Goal: Information Seeking & Learning: Learn about a topic

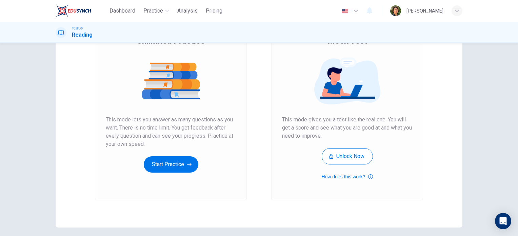
scroll to position [68, 0]
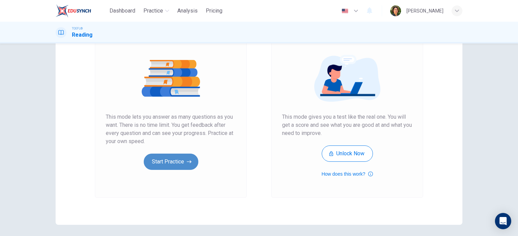
click at [165, 163] on button "Start Practice" at bounding box center [171, 162] width 55 height 16
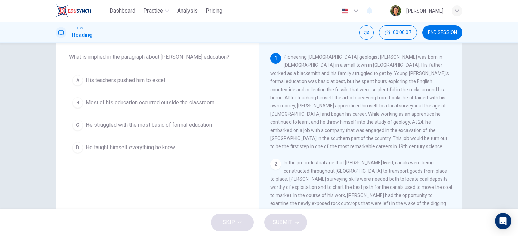
scroll to position [0, 0]
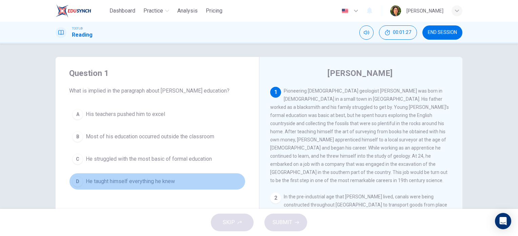
click at [75, 182] on div "D" at bounding box center [77, 181] width 11 height 11
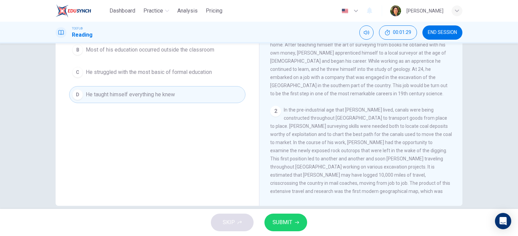
scroll to position [97, 0]
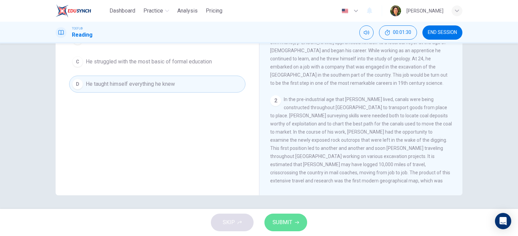
click at [285, 226] on span "SUBMIT" at bounding box center [283, 222] width 20 height 9
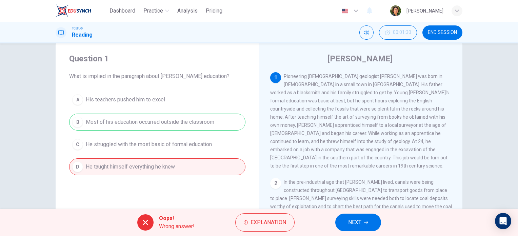
scroll to position [0, 0]
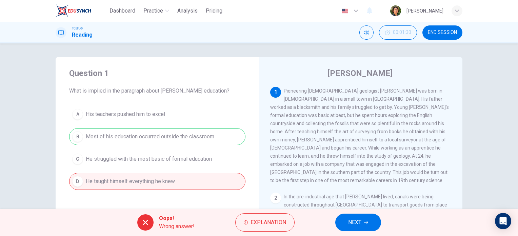
click at [137, 136] on div "A His teachers pushed him to excel B Most of his education occurred outside the…" at bounding box center [157, 148] width 176 height 84
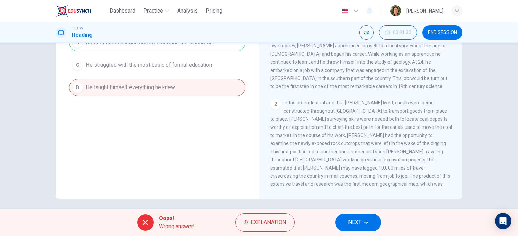
scroll to position [97, 0]
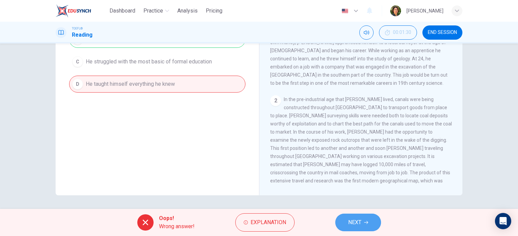
click at [359, 224] on span "NEXT" at bounding box center [354, 222] width 13 height 9
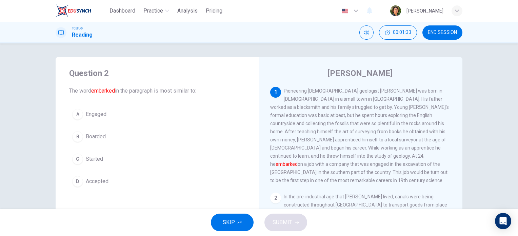
scroll to position [34, 0]
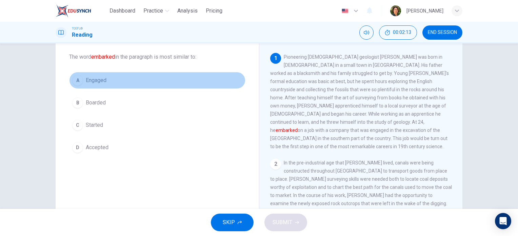
click at [76, 80] on div "A" at bounding box center [77, 80] width 11 height 11
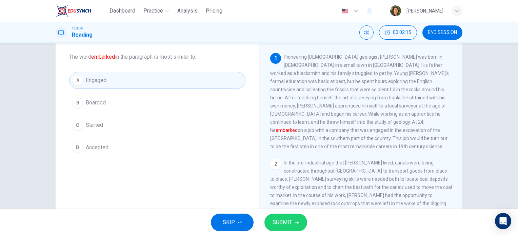
click at [276, 222] on span "SUBMIT" at bounding box center [283, 222] width 20 height 9
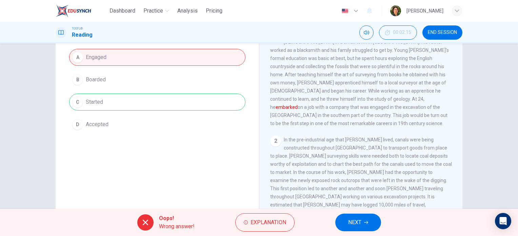
scroll to position [68, 0]
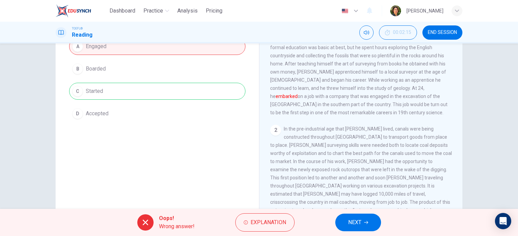
click at [354, 221] on span "NEXT" at bounding box center [354, 222] width 13 height 9
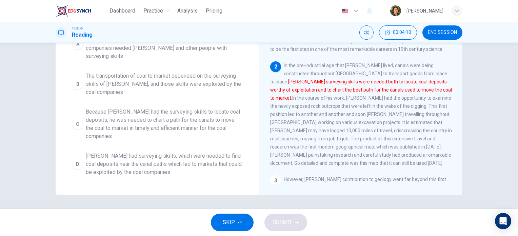
scroll to position [63, 0]
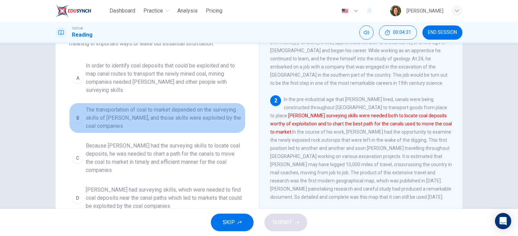
click at [119, 106] on span "The transportation of coal to market depended on the surveying skills of Smith,…" at bounding box center [164, 118] width 157 height 24
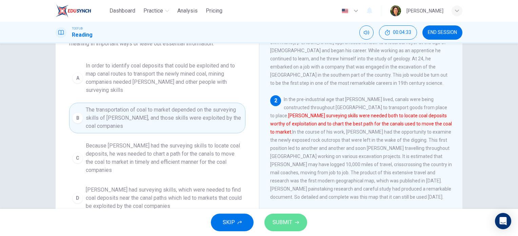
click at [288, 222] on span "SUBMIT" at bounding box center [283, 222] width 20 height 9
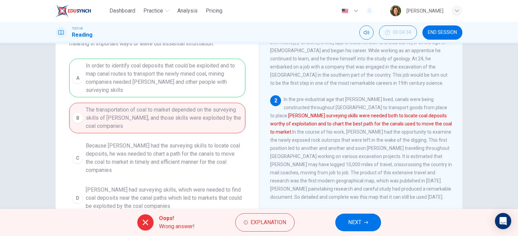
scroll to position [97, 0]
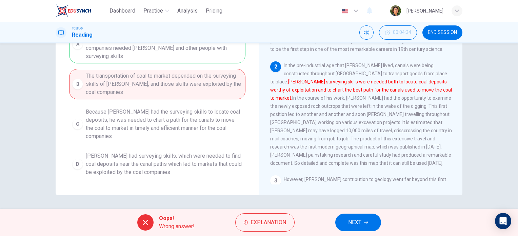
click at [190, 76] on div "A In order to identify coal deposits that could be exploited and to map canal r…" at bounding box center [157, 102] width 176 height 155
click at [352, 222] on span "NEXT" at bounding box center [354, 222] width 13 height 9
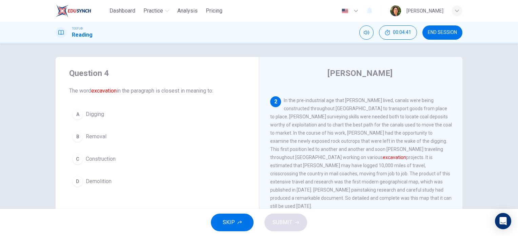
scroll to position [108, 0]
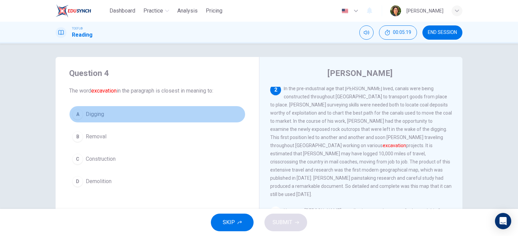
click at [75, 115] on div "A" at bounding box center [77, 114] width 11 height 11
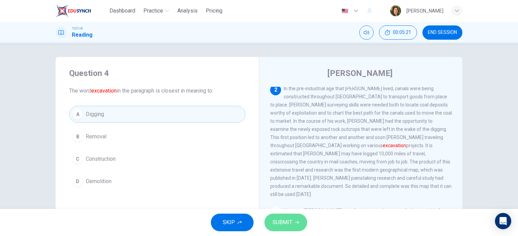
click at [282, 224] on span "SUBMIT" at bounding box center [283, 222] width 20 height 9
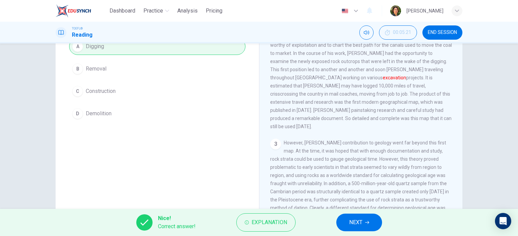
scroll to position [97, 0]
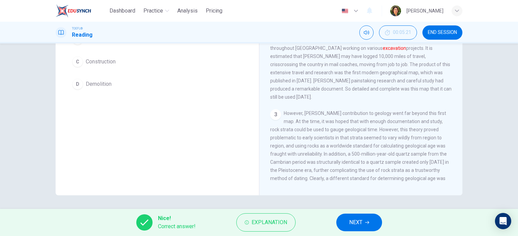
click at [365, 223] on button "NEXT" at bounding box center [359, 223] width 46 height 18
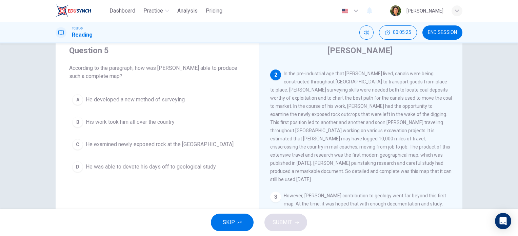
scroll to position [34, 0]
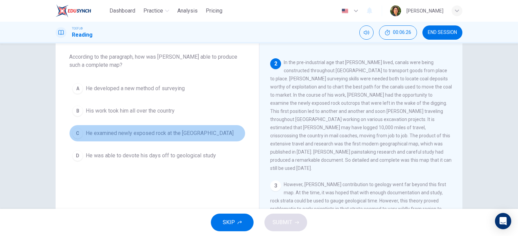
click at [123, 132] on span "He examined newly exposed rock at the Somerset dig" at bounding box center [160, 133] width 148 height 8
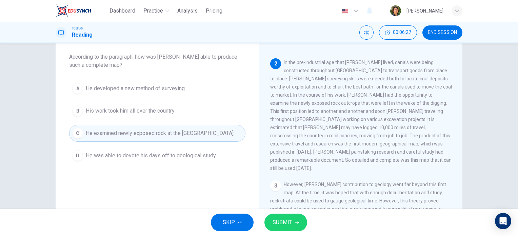
click at [278, 223] on span "SUBMIT" at bounding box center [283, 222] width 20 height 9
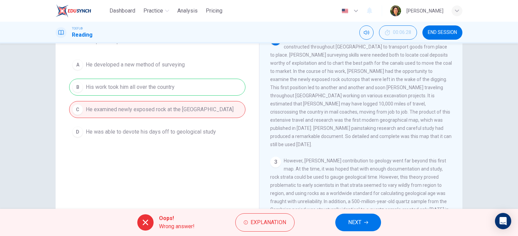
scroll to position [68, 0]
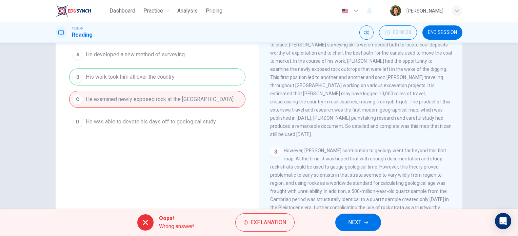
click at [357, 223] on span "NEXT" at bounding box center [354, 222] width 13 height 9
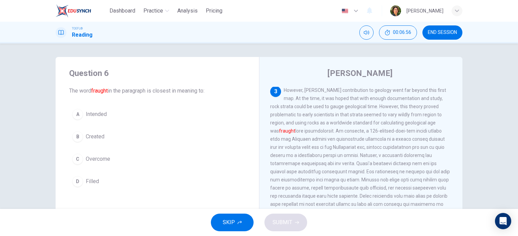
scroll to position [215, 0]
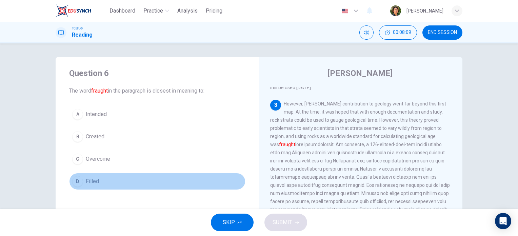
click at [87, 180] on span "Filled" at bounding box center [92, 181] width 13 height 8
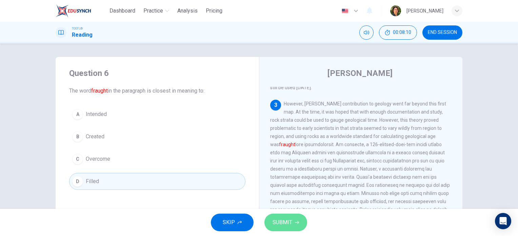
click at [279, 220] on span "SUBMIT" at bounding box center [283, 222] width 20 height 9
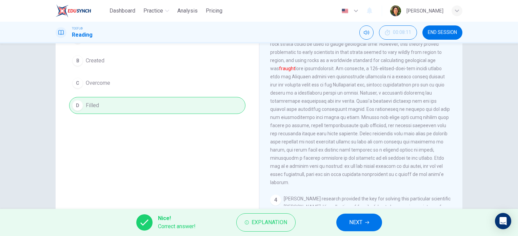
scroll to position [97, 0]
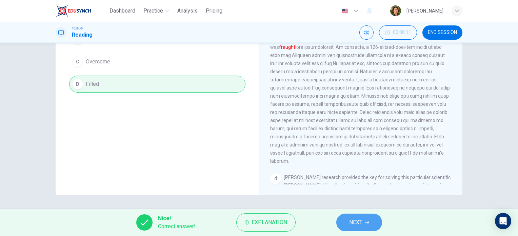
click at [354, 222] on span "NEXT" at bounding box center [355, 222] width 13 height 9
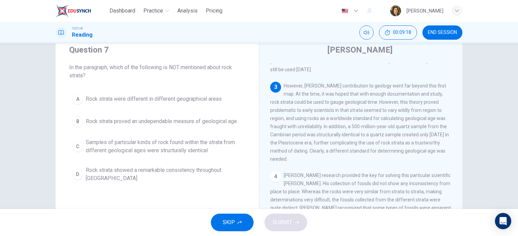
scroll to position [34, 0]
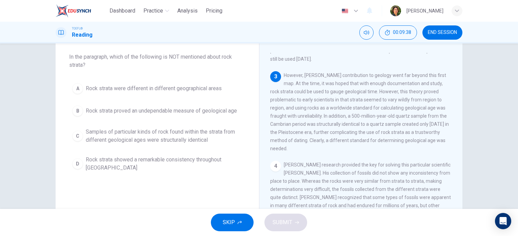
click at [148, 159] on span "Rock strata showed a remarkable consistency throughout England" at bounding box center [164, 164] width 157 height 16
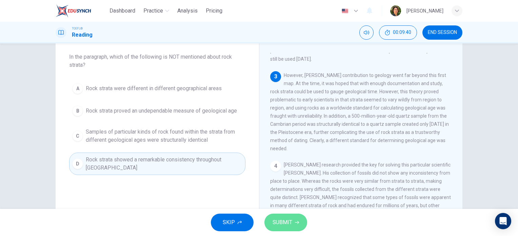
click at [286, 223] on span "SUBMIT" at bounding box center [283, 222] width 20 height 9
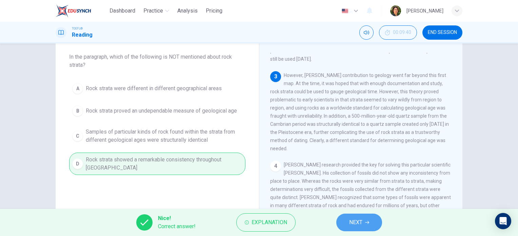
click at [352, 222] on span "NEXT" at bounding box center [355, 222] width 13 height 9
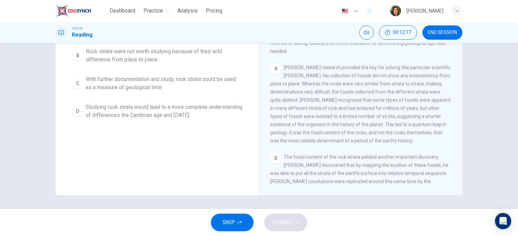
scroll to position [63, 0]
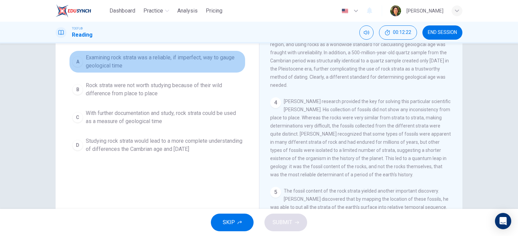
click at [108, 55] on span "Examining rock strata was a reliable, if imperfect, way to gauge geological time" at bounding box center [164, 62] width 157 height 16
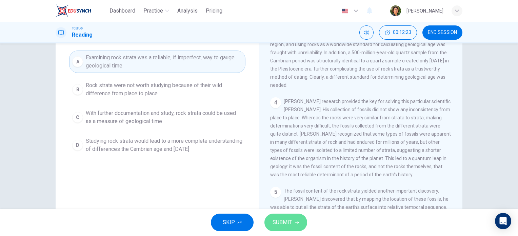
click at [288, 225] on span "SUBMIT" at bounding box center [283, 222] width 20 height 9
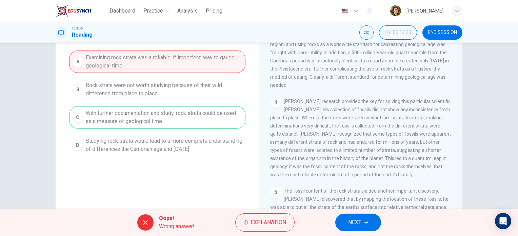
scroll to position [97, 0]
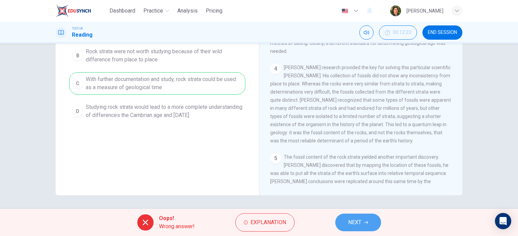
click at [350, 223] on span "NEXT" at bounding box center [354, 222] width 13 height 9
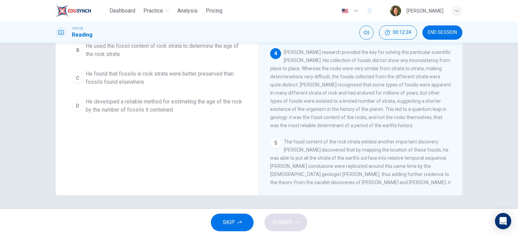
scroll to position [0, 0]
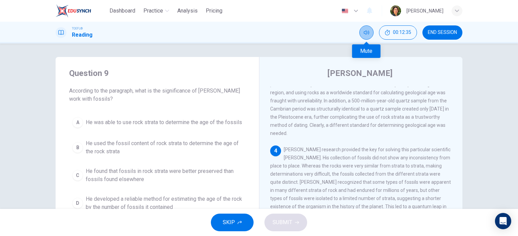
click at [366, 34] on icon "Mute" at bounding box center [366, 32] width 5 height 5
click at [366, 34] on icon "Unmute" at bounding box center [366, 32] width 5 height 5
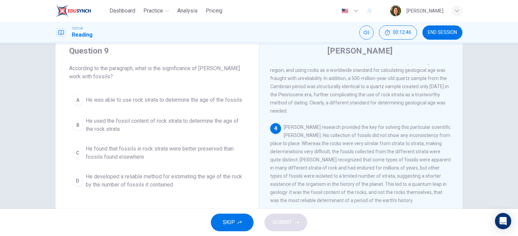
scroll to position [34, 0]
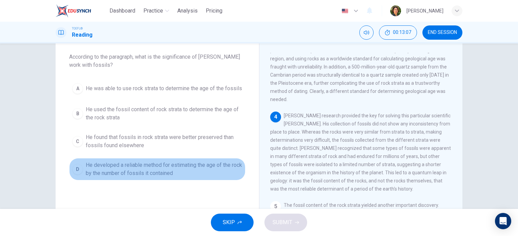
click at [154, 164] on span "He developed a reliable method for estimating the age of the rock by the number…" at bounding box center [164, 169] width 157 height 16
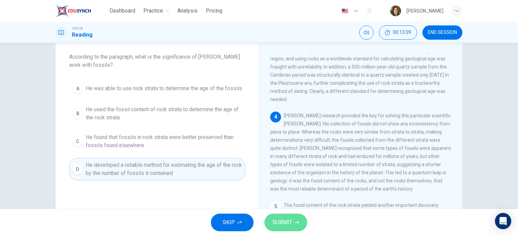
click at [278, 218] on span "SUBMIT" at bounding box center [283, 222] width 20 height 9
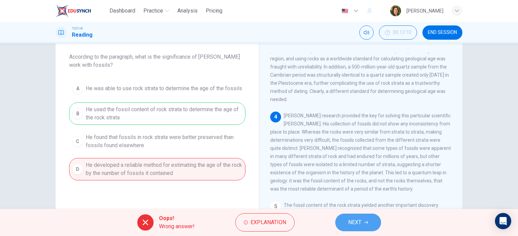
click at [355, 222] on span "NEXT" at bounding box center [354, 222] width 13 height 9
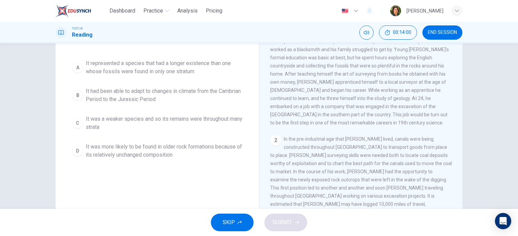
scroll to position [68, 0]
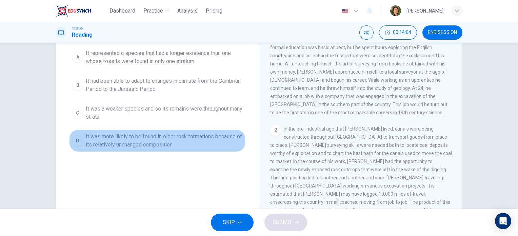
click at [140, 145] on span "It was more likely to be found in older rock formations because of its relative…" at bounding box center [164, 141] width 157 height 16
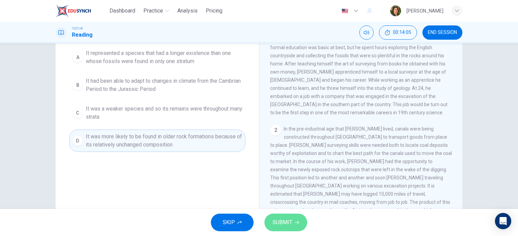
click at [284, 229] on button "SUBMIT" at bounding box center [285, 223] width 43 height 18
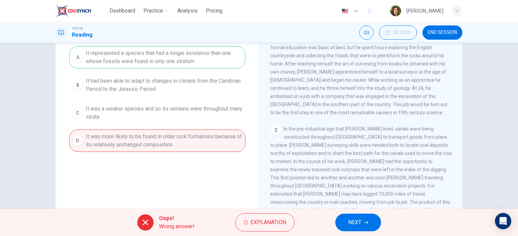
scroll to position [34, 0]
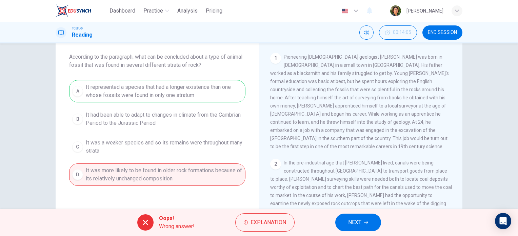
click at [345, 224] on button "NEXT" at bounding box center [358, 223] width 46 height 18
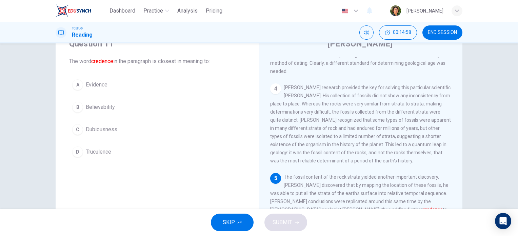
scroll to position [63, 0]
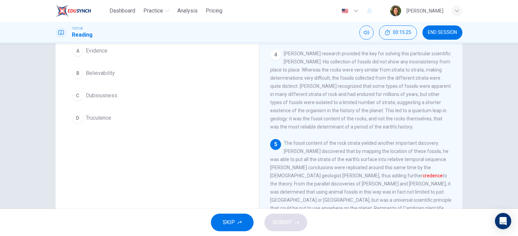
click at [95, 50] on span "Evidence" at bounding box center [97, 51] width 22 height 8
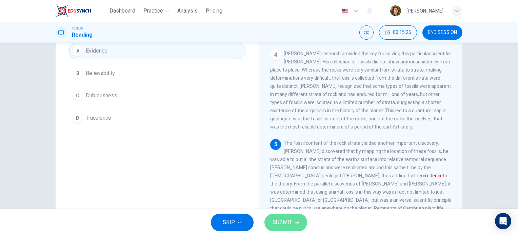
click at [281, 220] on span "SUBMIT" at bounding box center [283, 222] width 20 height 9
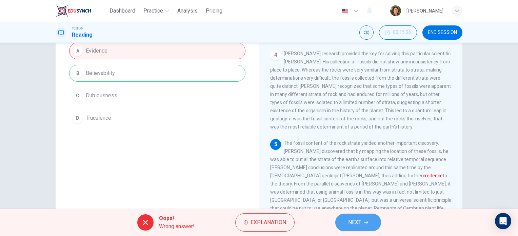
click at [357, 223] on span "NEXT" at bounding box center [354, 222] width 13 height 9
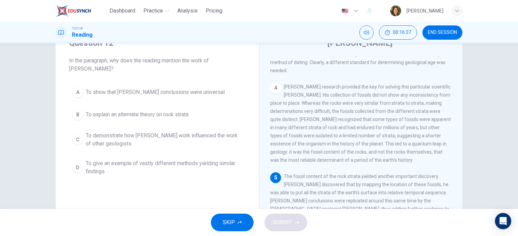
scroll to position [29, 0]
click at [157, 93] on span "To show that Smith's conclusions were universal" at bounding box center [155, 93] width 139 height 8
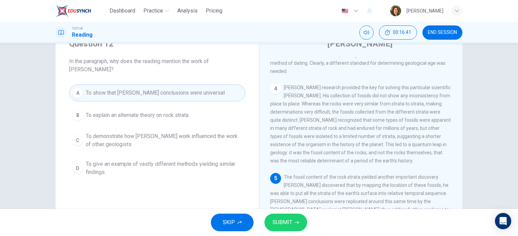
click at [282, 225] on span "SUBMIT" at bounding box center [283, 222] width 20 height 9
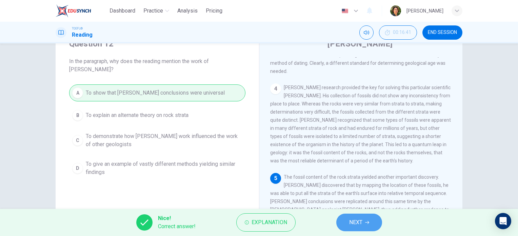
click at [351, 224] on span "NEXT" at bounding box center [355, 222] width 13 height 9
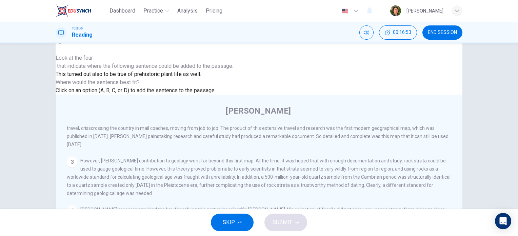
scroll to position [34, 0]
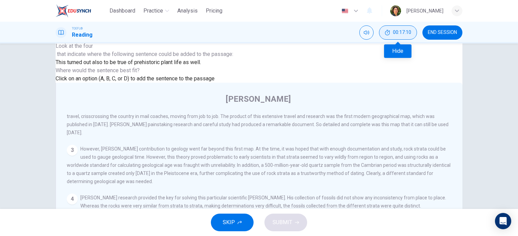
click at [385, 32] on icon "Hide" at bounding box center [387, 32] width 5 height 5
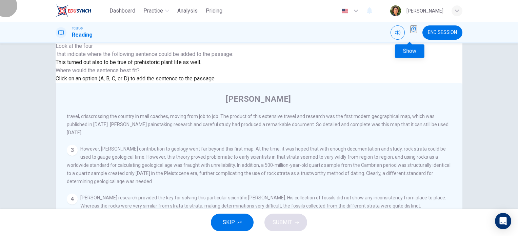
click at [411, 32] on icon "Show" at bounding box center [413, 28] width 5 height 5
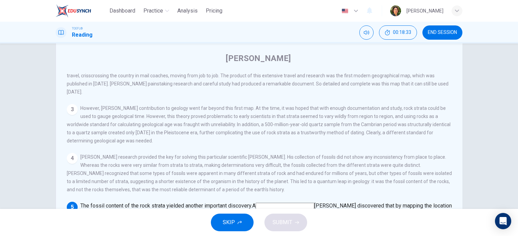
scroll to position [63, 0]
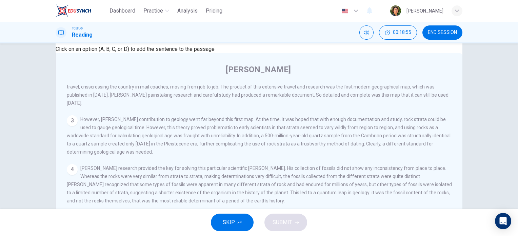
click at [276, 225] on span "SUBMIT" at bounding box center [283, 222] width 20 height 9
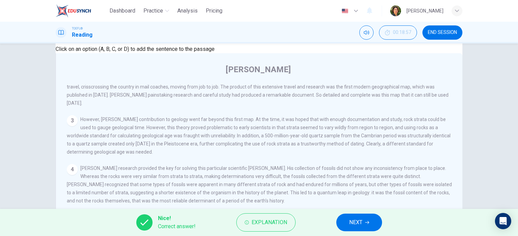
click at [358, 222] on span "NEXT" at bounding box center [355, 222] width 13 height 9
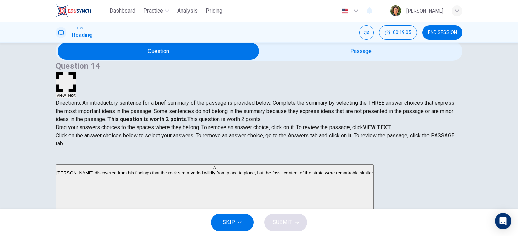
scroll to position [0, 0]
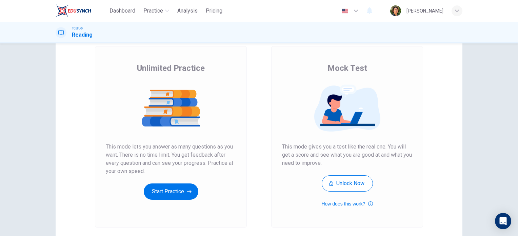
scroll to position [92, 0]
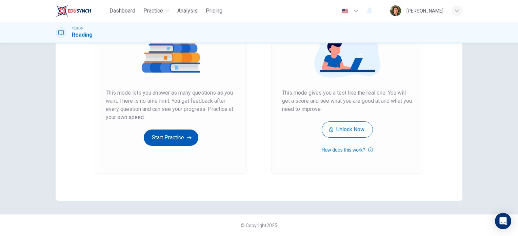
click at [163, 139] on button "Start Practice" at bounding box center [171, 138] width 55 height 16
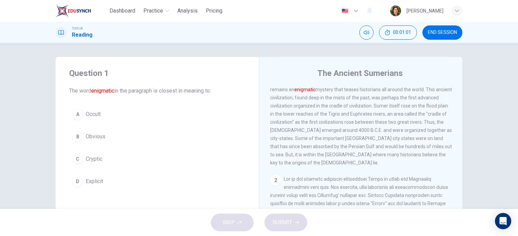
scroll to position [0, 0]
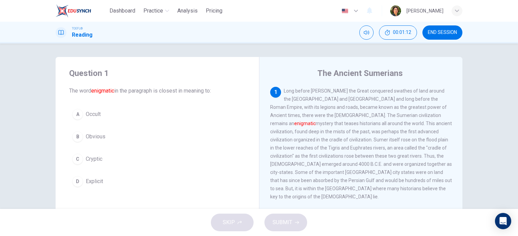
click at [91, 136] on span "Obvious" at bounding box center [96, 137] width 20 height 8
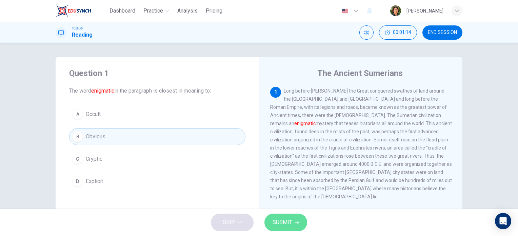
click at [290, 225] on span "SUBMIT" at bounding box center [283, 222] width 20 height 9
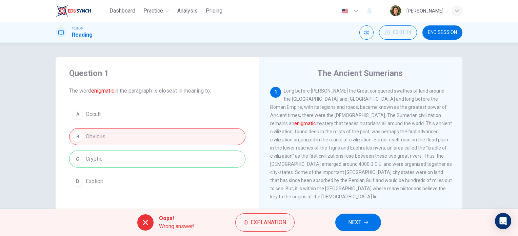
click at [90, 160] on div "A Occult B Obvious C Cryptic D Explicit" at bounding box center [157, 148] width 176 height 84
click at [343, 223] on button "NEXT" at bounding box center [358, 223] width 46 height 18
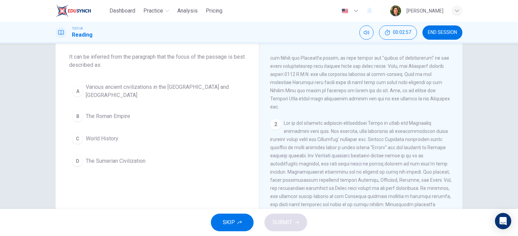
scroll to position [68, 0]
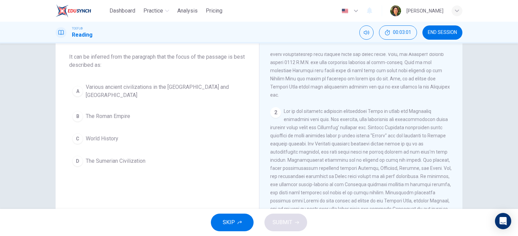
click at [95, 159] on span "The Sumerian Civilization" at bounding box center [116, 161] width 60 height 8
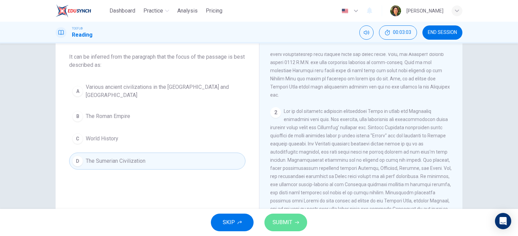
click at [288, 224] on span "SUBMIT" at bounding box center [283, 222] width 20 height 9
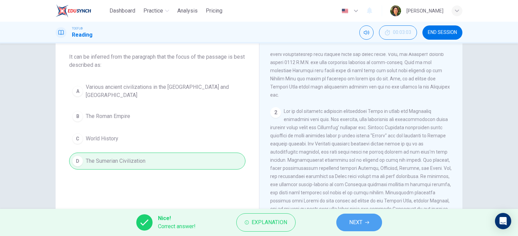
click at [361, 223] on span "NEXT" at bounding box center [355, 222] width 13 height 9
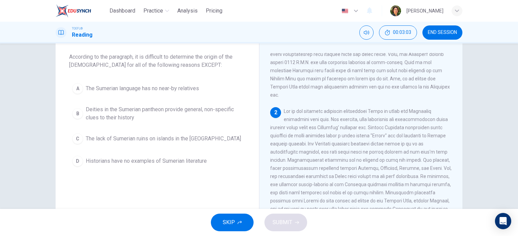
scroll to position [116, 0]
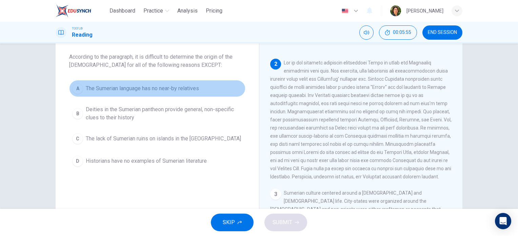
click at [149, 89] on span "The Sumerian language has no near-by relatives" at bounding box center [142, 88] width 113 height 8
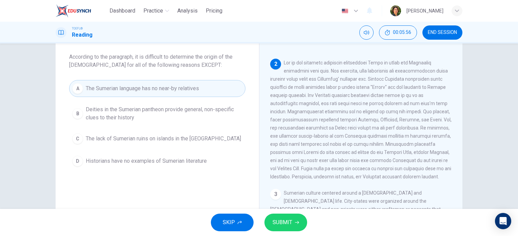
click at [282, 223] on span "SUBMIT" at bounding box center [283, 222] width 20 height 9
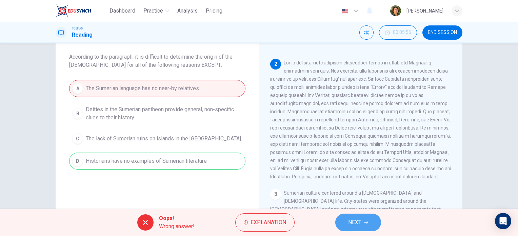
click at [355, 221] on span "NEXT" at bounding box center [354, 222] width 13 height 9
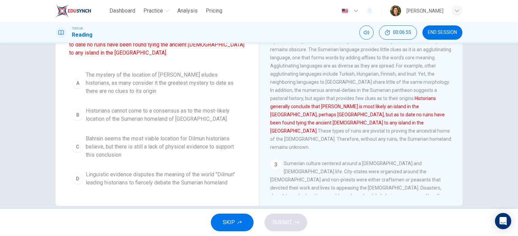
scroll to position [97, 0]
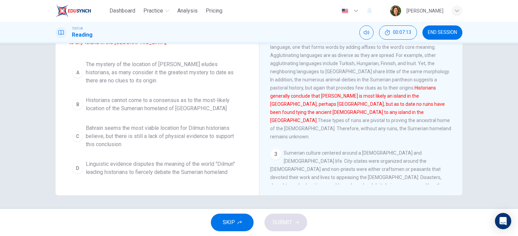
click at [111, 127] on span "Bahrain seems the most viable location for Dilmun historians believe, but there…" at bounding box center [164, 136] width 157 height 24
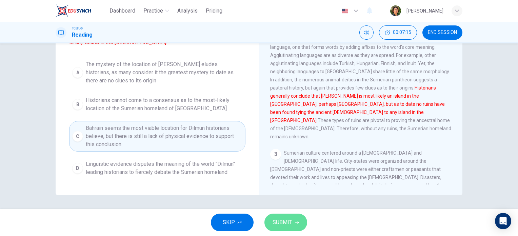
click at [280, 225] on span "SUBMIT" at bounding box center [283, 222] width 20 height 9
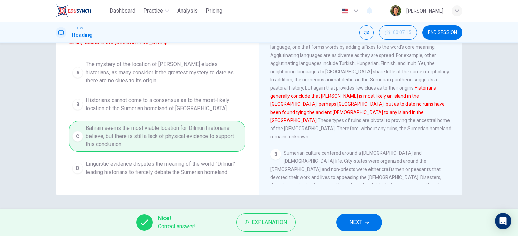
click at [348, 223] on button "NEXT" at bounding box center [359, 223] width 46 height 18
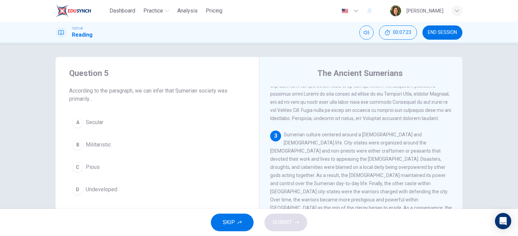
scroll to position [34, 0]
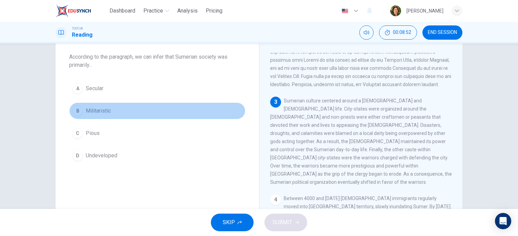
click at [93, 112] on span "Militaristic" at bounding box center [98, 111] width 25 height 8
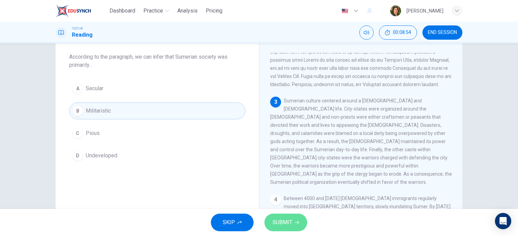
click at [285, 221] on span "SUBMIT" at bounding box center [283, 222] width 20 height 9
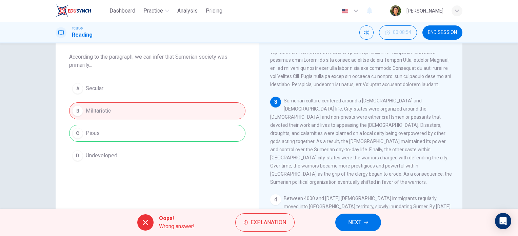
click at [348, 221] on span "NEXT" at bounding box center [354, 222] width 13 height 9
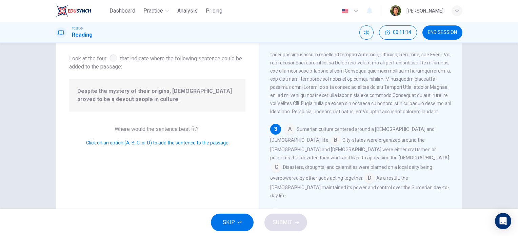
click at [282, 162] on input at bounding box center [276, 167] width 11 height 11
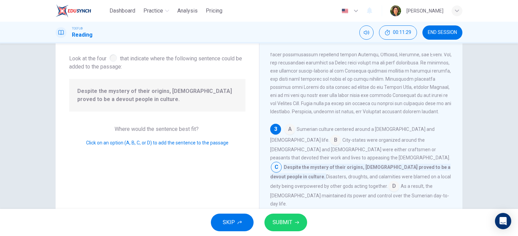
click at [341, 135] on input at bounding box center [335, 140] width 11 height 11
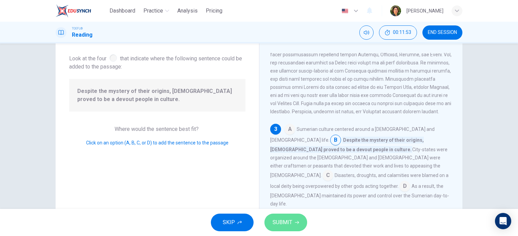
click at [277, 222] on span "SUBMIT" at bounding box center [283, 222] width 20 height 9
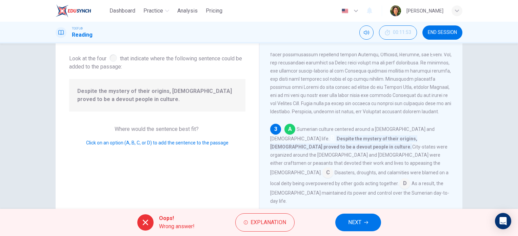
click at [289, 128] on input at bounding box center [289, 129] width 11 height 11
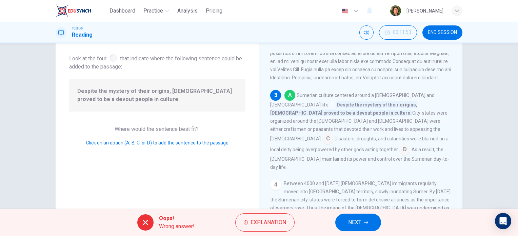
click at [359, 222] on span "NEXT" at bounding box center [354, 222] width 13 height 9
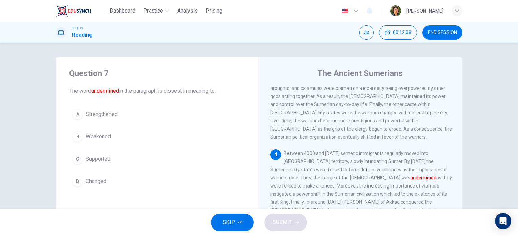
scroll to position [333, 0]
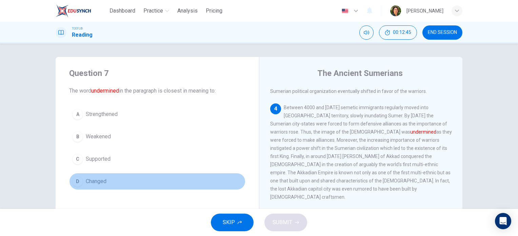
click at [94, 180] on span "Changed" at bounding box center [96, 181] width 21 height 8
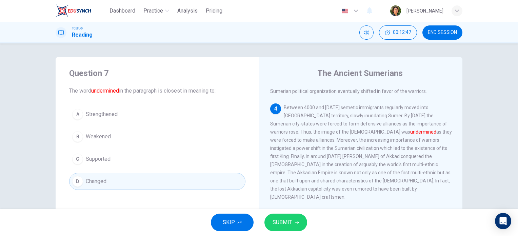
click at [277, 221] on span "SUBMIT" at bounding box center [283, 222] width 20 height 9
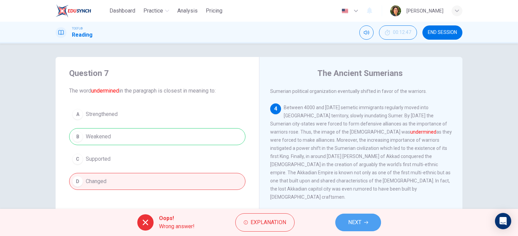
click at [352, 221] on span "NEXT" at bounding box center [354, 222] width 13 height 9
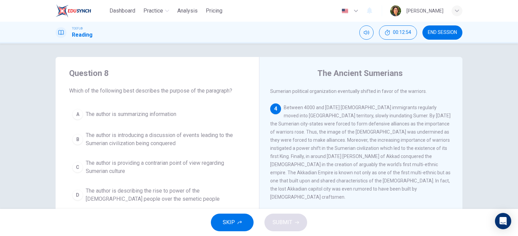
scroll to position [34, 0]
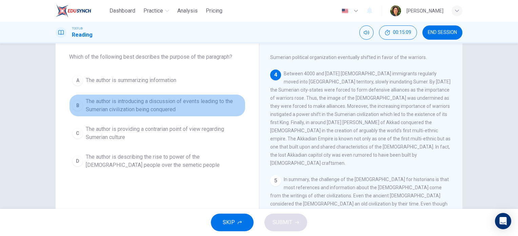
click at [116, 101] on span "The author is introducing a discussion of events leading to the Sumerian civili…" at bounding box center [164, 105] width 157 height 16
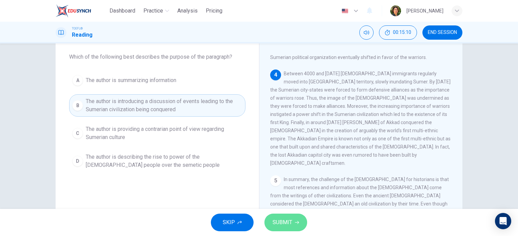
click at [288, 224] on span "SUBMIT" at bounding box center [283, 222] width 20 height 9
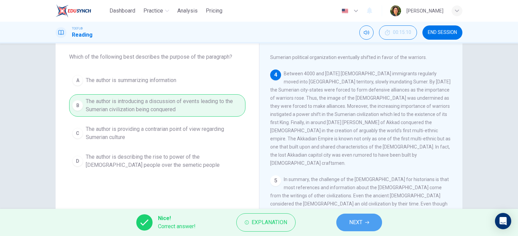
click at [352, 220] on span "NEXT" at bounding box center [355, 222] width 13 height 9
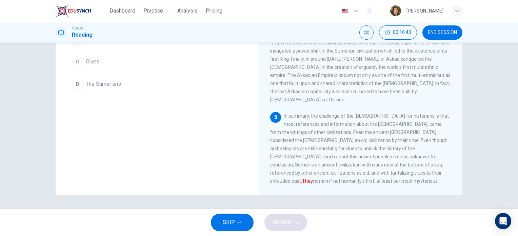
scroll to position [63, 0]
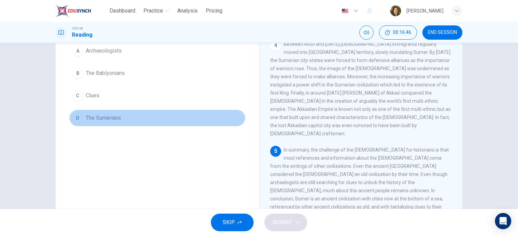
click at [97, 117] on span "The Sumerians" at bounding box center [103, 118] width 35 height 8
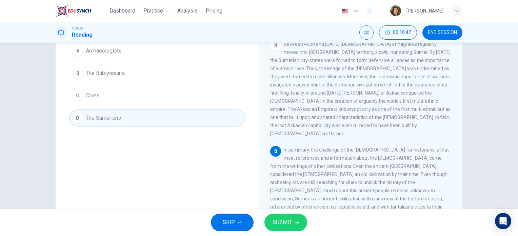
click at [287, 220] on span "SUBMIT" at bounding box center [283, 222] width 20 height 9
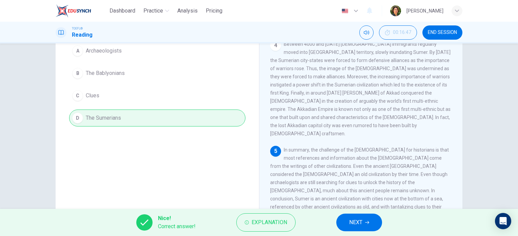
scroll to position [97, 0]
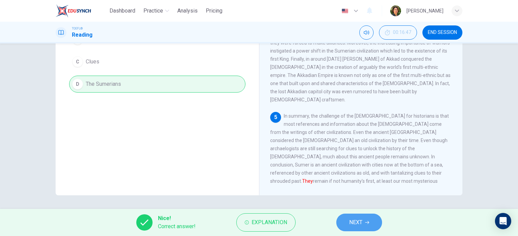
click at [353, 221] on span "NEXT" at bounding box center [355, 222] width 13 height 9
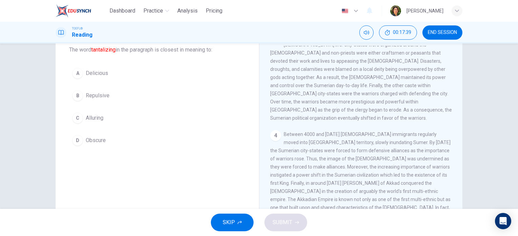
scroll to position [29, 0]
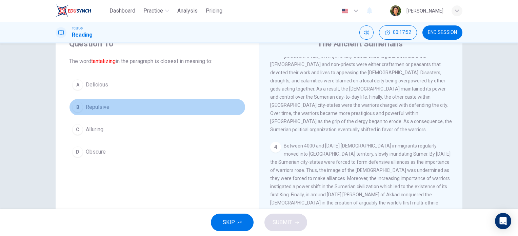
click at [89, 106] on span "Repulsive" at bounding box center [98, 107] width 24 height 8
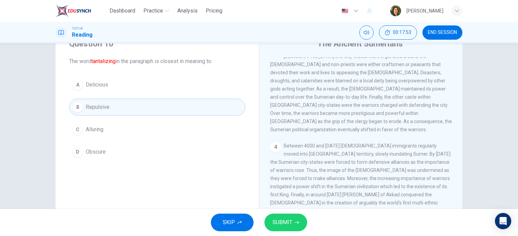
click at [275, 223] on span "SUBMIT" at bounding box center [283, 222] width 20 height 9
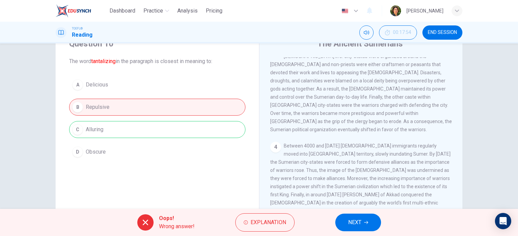
scroll to position [97, 0]
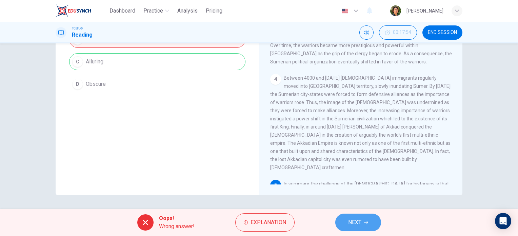
click at [354, 223] on span "NEXT" at bounding box center [354, 222] width 13 height 9
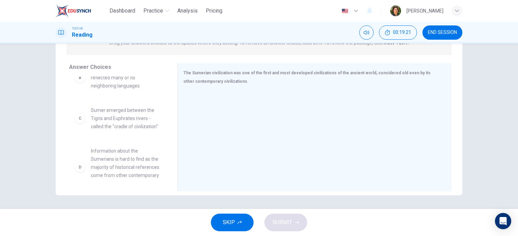
scroll to position [68, 0]
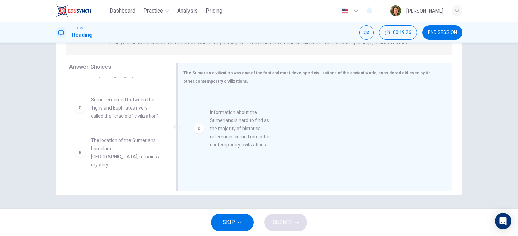
drag, startPoint x: 106, startPoint y: 142, endPoint x: 228, endPoint y: 120, distance: 123.4
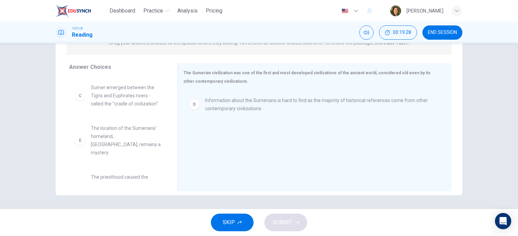
scroll to position [85, 0]
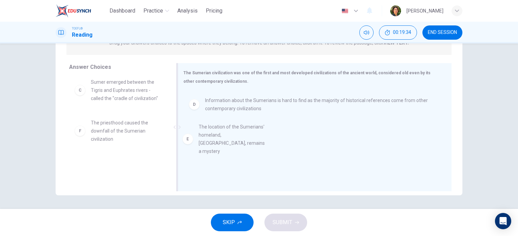
drag, startPoint x: 104, startPoint y: 120, endPoint x: 217, endPoint y: 133, distance: 113.0
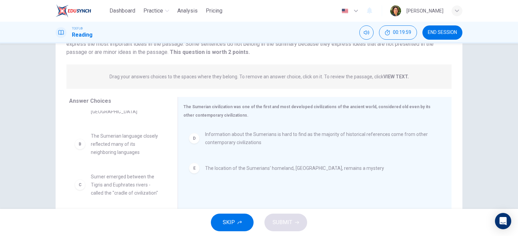
scroll to position [0, 0]
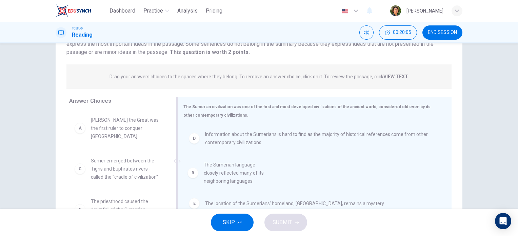
drag, startPoint x: 113, startPoint y: 163, endPoint x: 230, endPoint y: 176, distance: 118.0
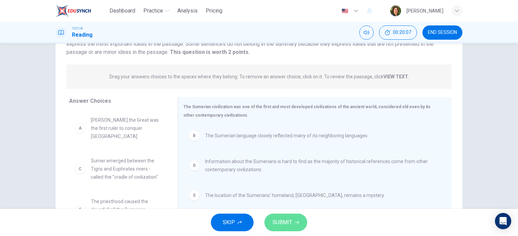
click at [283, 226] on span "SUBMIT" at bounding box center [283, 222] width 20 height 9
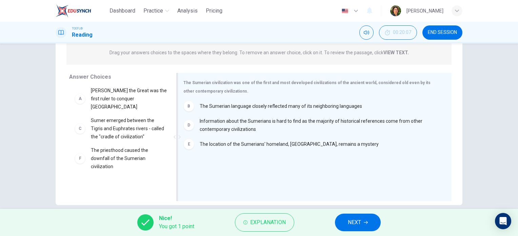
scroll to position [97, 0]
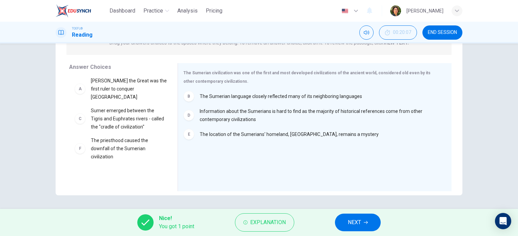
click at [356, 221] on span "NEXT" at bounding box center [354, 222] width 13 height 9
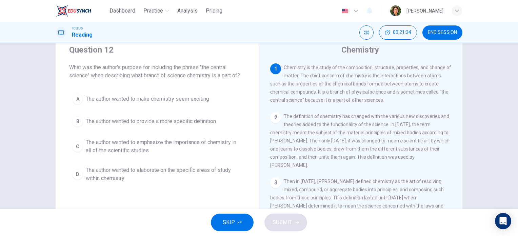
scroll to position [34, 0]
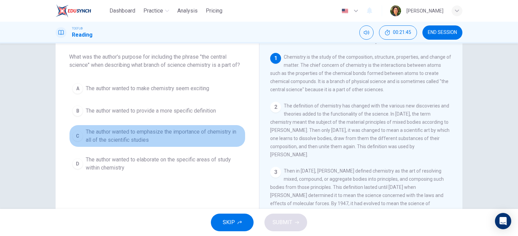
click at [114, 132] on span "The author wanted to emphasize the importance of chemistry in all of the scient…" at bounding box center [164, 136] width 157 height 16
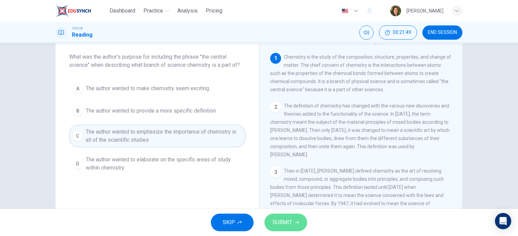
click at [277, 223] on span "SUBMIT" at bounding box center [283, 222] width 20 height 9
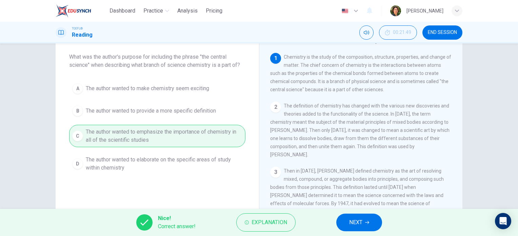
click at [349, 227] on button "NEXT" at bounding box center [359, 223] width 46 height 18
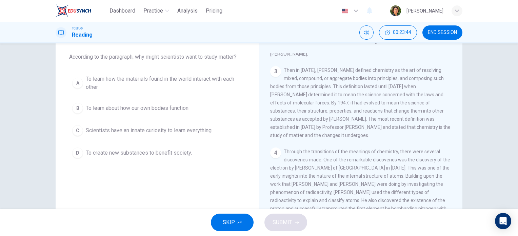
scroll to position [102, 0]
click at [116, 79] on span "To learn how the materials found in the world interact with each other" at bounding box center [164, 83] width 157 height 16
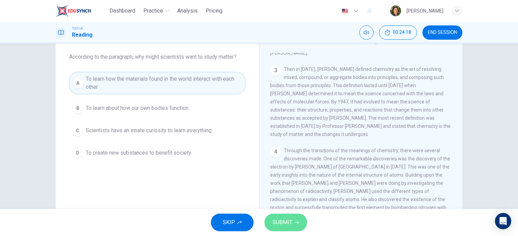
click at [277, 224] on span "SUBMIT" at bounding box center [283, 222] width 20 height 9
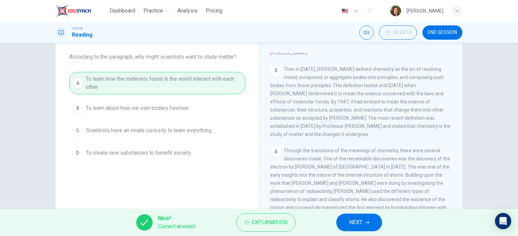
click at [361, 222] on span "NEXT" at bounding box center [355, 222] width 13 height 9
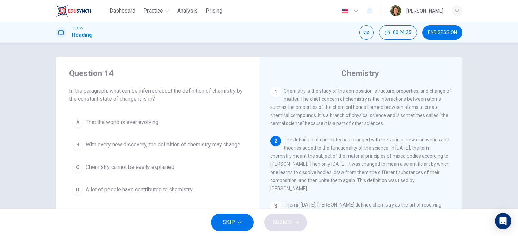
scroll to position [34, 0]
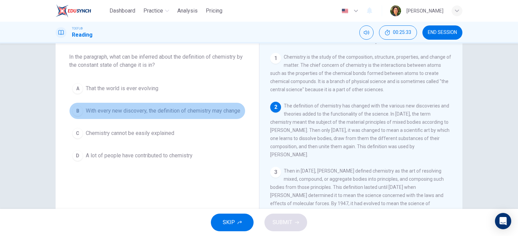
click at [118, 110] on span "With every new discovery, the definition of chemistry may change" at bounding box center [163, 111] width 155 height 8
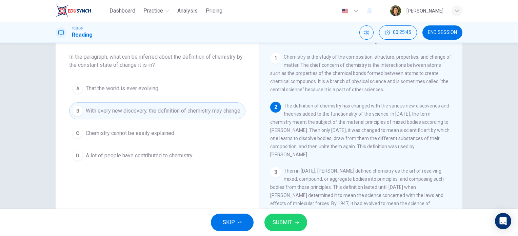
click at [284, 223] on span "SUBMIT" at bounding box center [283, 222] width 20 height 9
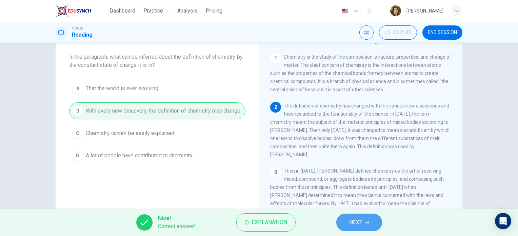
click at [356, 222] on span "NEXT" at bounding box center [355, 222] width 13 height 9
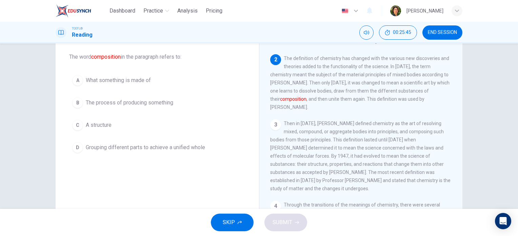
scroll to position [50, 0]
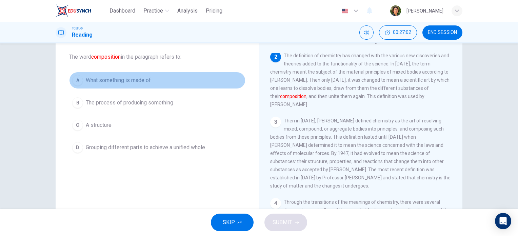
click at [122, 81] on span "What something is made of" at bounding box center [118, 80] width 65 height 8
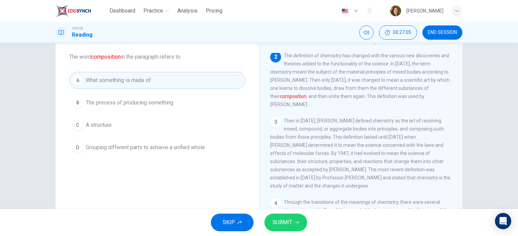
click at [286, 226] on span "SUBMIT" at bounding box center [283, 222] width 20 height 9
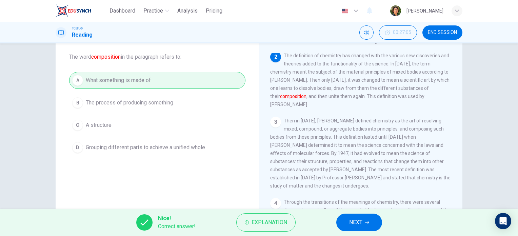
click at [349, 220] on button "NEXT" at bounding box center [359, 223] width 46 height 18
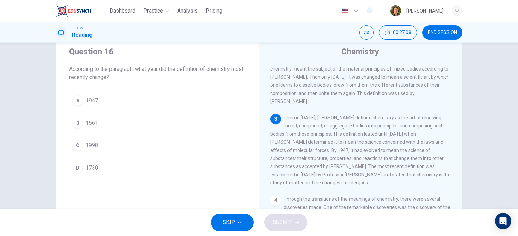
scroll to position [34, 0]
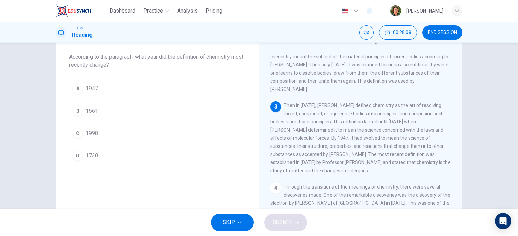
click at [79, 132] on div "C" at bounding box center [77, 133] width 11 height 11
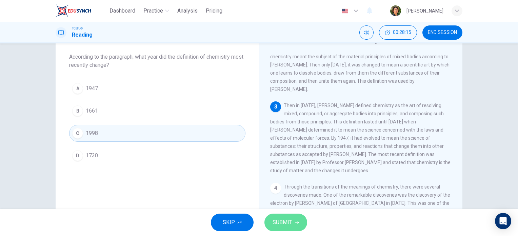
click at [281, 226] on span "SUBMIT" at bounding box center [283, 222] width 20 height 9
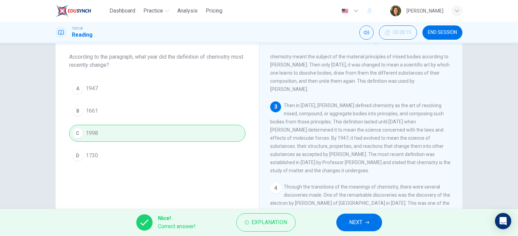
click at [350, 220] on span "NEXT" at bounding box center [355, 222] width 13 height 9
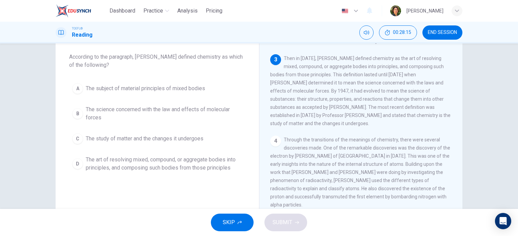
scroll to position [117, 0]
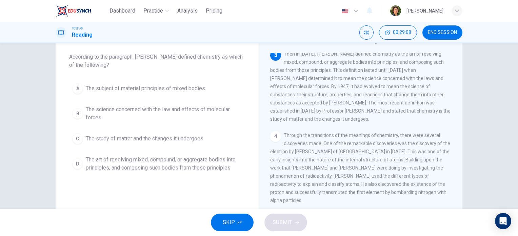
click at [205, 162] on span "The art of resolving mixed, compound, or aggregate bodies into principles, and …" at bounding box center [164, 164] width 157 height 16
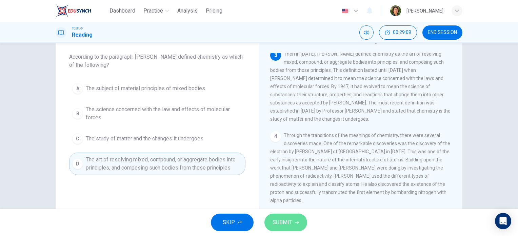
click at [279, 223] on span "SUBMIT" at bounding box center [283, 222] width 20 height 9
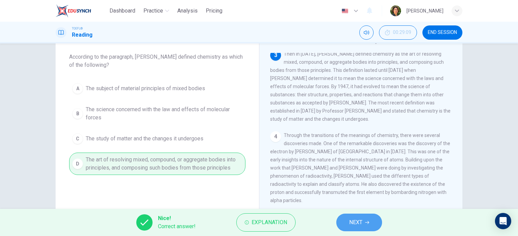
click at [352, 222] on span "NEXT" at bounding box center [355, 222] width 13 height 9
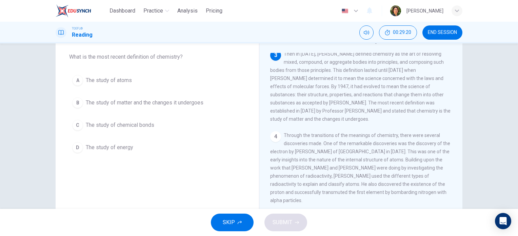
scroll to position [123, 0]
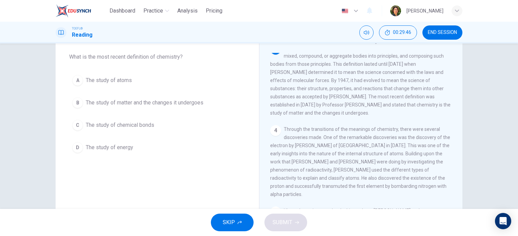
click at [98, 103] on span "The study of matter and the changes it undergoes" at bounding box center [145, 103] width 118 height 8
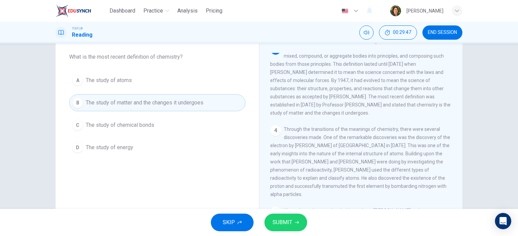
click at [281, 223] on span "SUBMIT" at bounding box center [283, 222] width 20 height 9
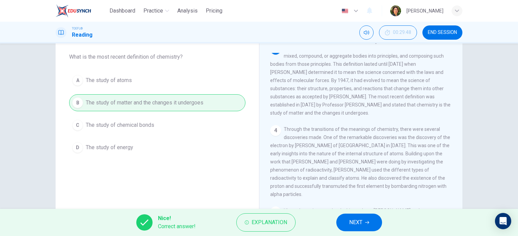
click at [354, 223] on span "NEXT" at bounding box center [355, 222] width 13 height 9
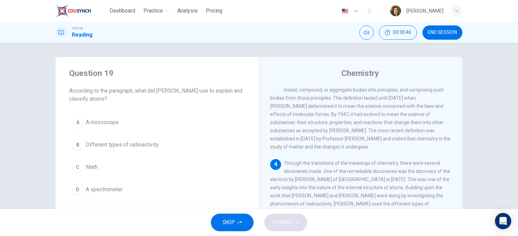
scroll to position [34, 0]
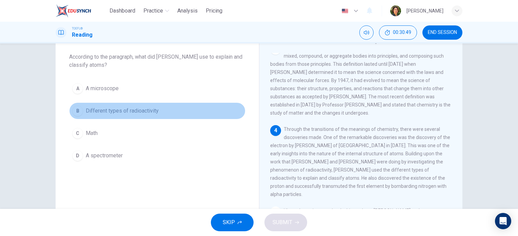
click at [131, 109] on span "Different types of radioactivity" at bounding box center [122, 111] width 73 height 8
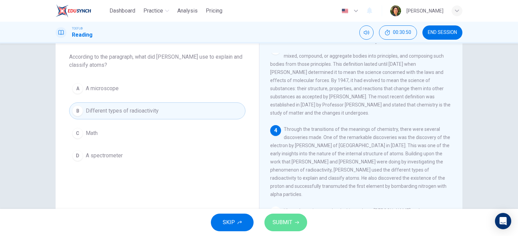
click at [283, 223] on span "SUBMIT" at bounding box center [283, 222] width 20 height 9
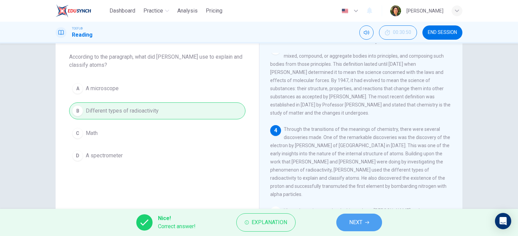
click at [351, 222] on span "NEXT" at bounding box center [355, 222] width 13 height 9
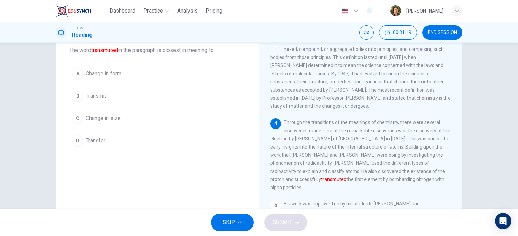
scroll to position [29, 0]
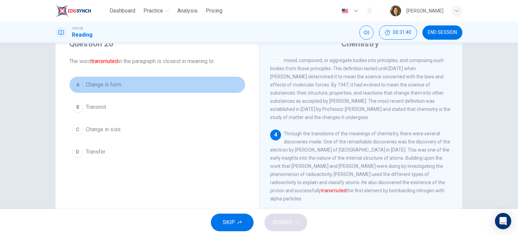
click at [92, 83] on span "Change in form" at bounding box center [104, 85] width 36 height 8
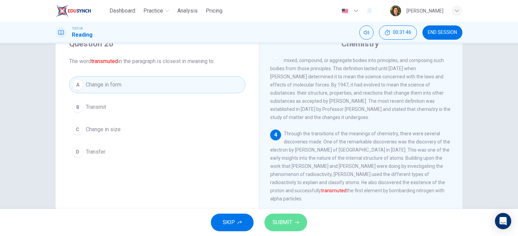
click at [278, 222] on span "SUBMIT" at bounding box center [283, 222] width 20 height 9
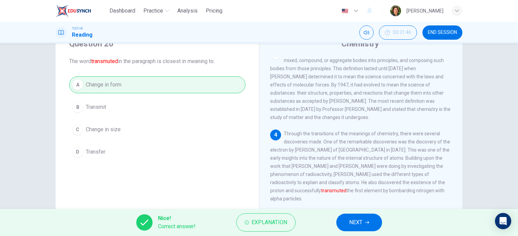
click at [349, 226] on span "NEXT" at bounding box center [355, 222] width 13 height 9
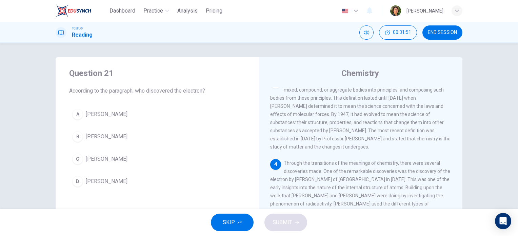
scroll to position [68, 0]
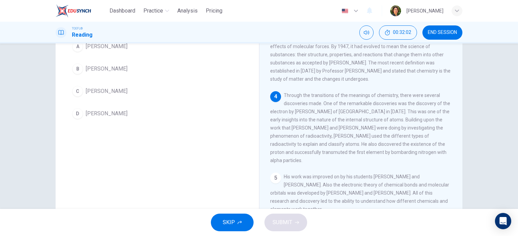
click at [74, 47] on div "A" at bounding box center [77, 46] width 11 height 11
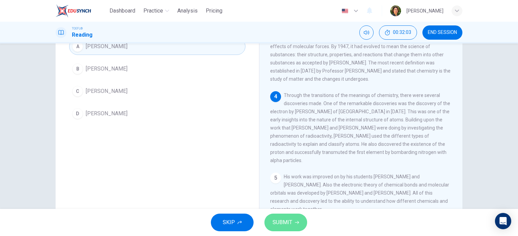
click at [288, 224] on span "SUBMIT" at bounding box center [283, 222] width 20 height 9
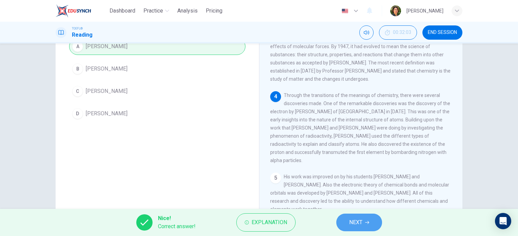
click at [353, 225] on span "NEXT" at bounding box center [355, 222] width 13 height 9
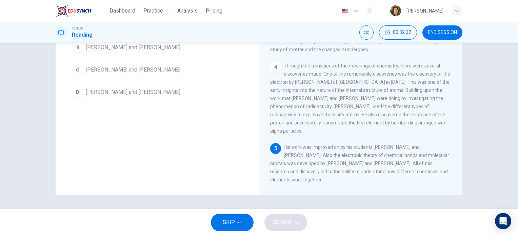
scroll to position [63, 0]
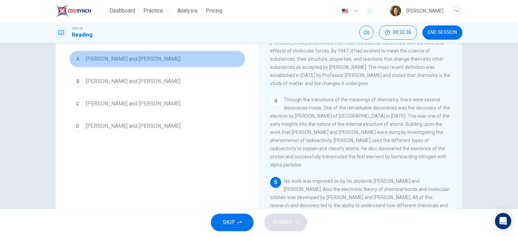
click at [103, 60] on span "[PERSON_NAME] and [PERSON_NAME]" at bounding box center [133, 59] width 95 height 8
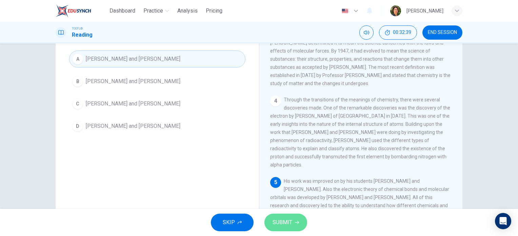
click at [286, 224] on span "SUBMIT" at bounding box center [283, 222] width 20 height 9
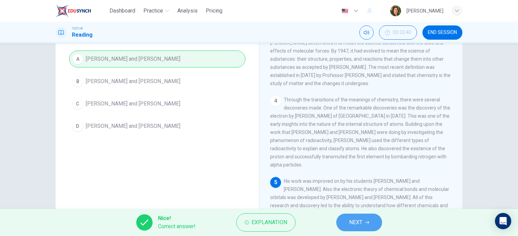
click at [358, 221] on span "NEXT" at bounding box center [355, 222] width 13 height 9
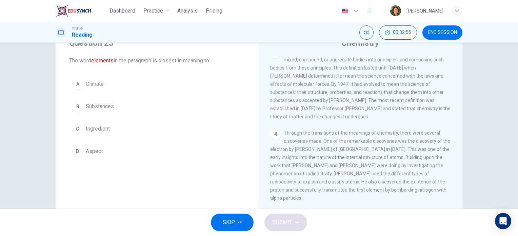
scroll to position [29, 0]
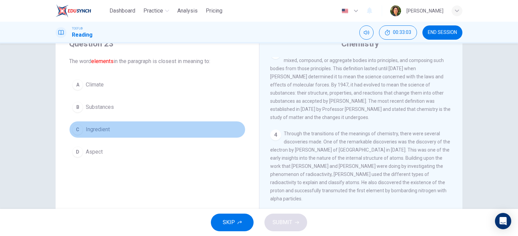
click at [76, 128] on div "C" at bounding box center [77, 129] width 11 height 11
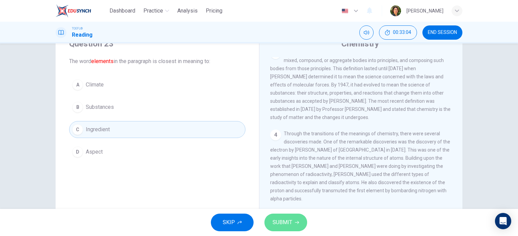
click at [274, 222] on span "SUBMIT" at bounding box center [283, 222] width 20 height 9
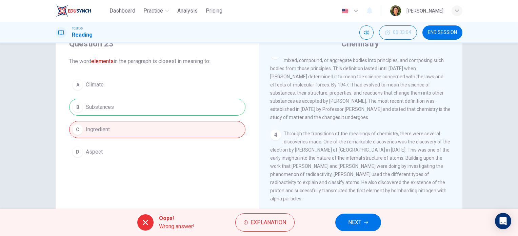
click at [350, 221] on span "NEXT" at bounding box center [354, 222] width 13 height 9
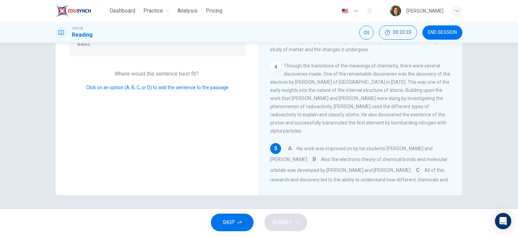
scroll to position [107, 0]
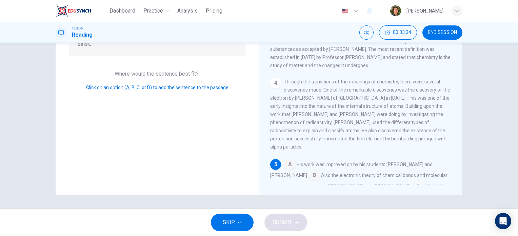
click at [289, 164] on input at bounding box center [289, 165] width 11 height 11
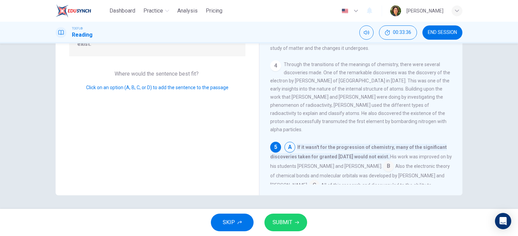
scroll to position [141, 0]
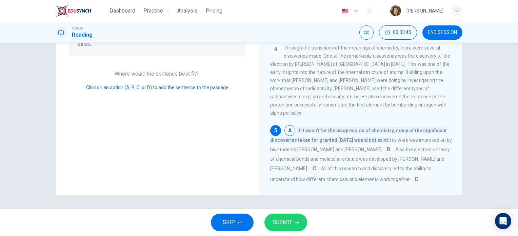
click at [383, 150] on input at bounding box center [388, 150] width 11 height 11
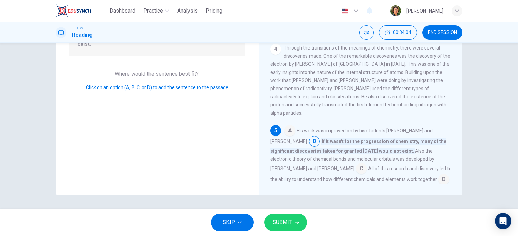
click at [356, 169] on input at bounding box center [361, 169] width 11 height 11
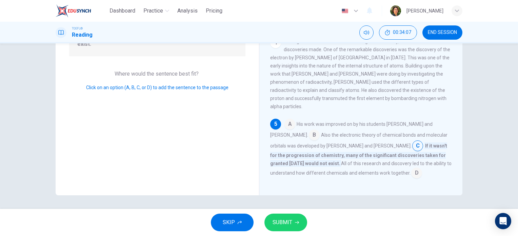
scroll to position [149, 0]
click at [412, 172] on input at bounding box center [416, 171] width 11 height 11
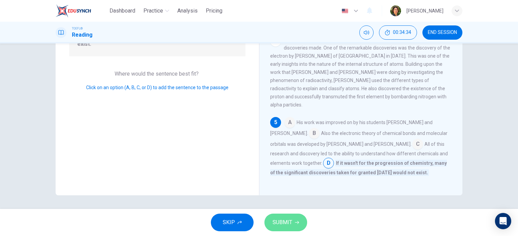
click at [281, 222] on span "SUBMIT" at bounding box center [283, 222] width 20 height 9
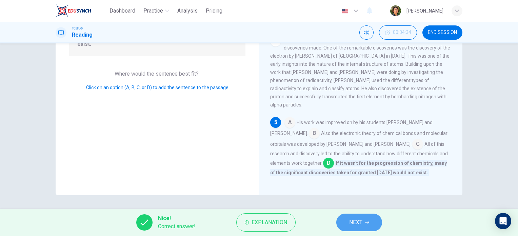
click at [354, 220] on span "NEXT" at bounding box center [355, 222] width 13 height 9
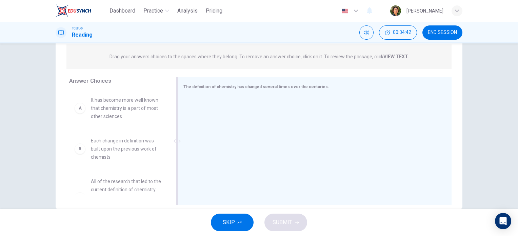
scroll to position [97, 0]
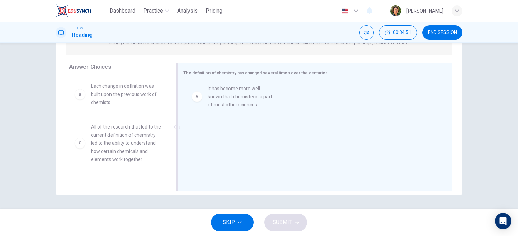
drag, startPoint x: 113, startPoint y: 94, endPoint x: 234, endPoint y: 97, distance: 121.4
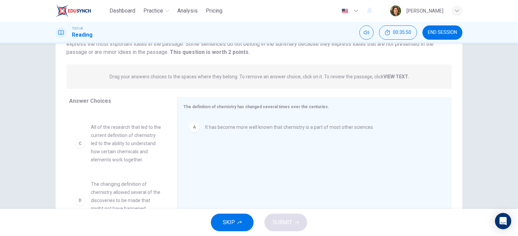
scroll to position [34, 0]
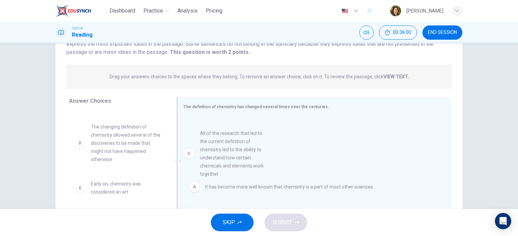
drag, startPoint x: 100, startPoint y: 152, endPoint x: 215, endPoint y: 158, distance: 115.1
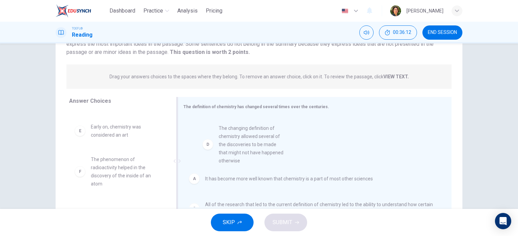
drag, startPoint x: 108, startPoint y: 149, endPoint x: 238, endPoint y: 151, distance: 130.5
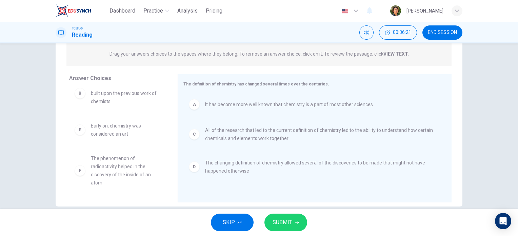
scroll to position [97, 0]
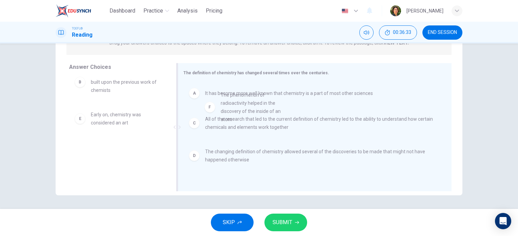
drag, startPoint x: 105, startPoint y: 160, endPoint x: 239, endPoint y: 107, distance: 143.4
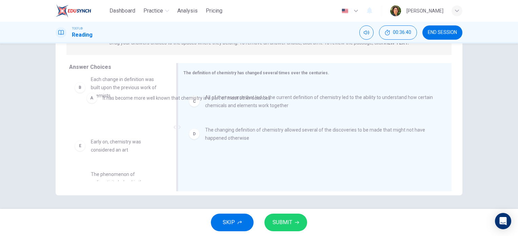
scroll to position [0, 0]
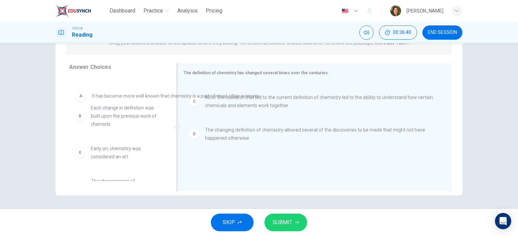
drag, startPoint x: 195, startPoint y: 96, endPoint x: 81, endPoint y: 99, distance: 114.0
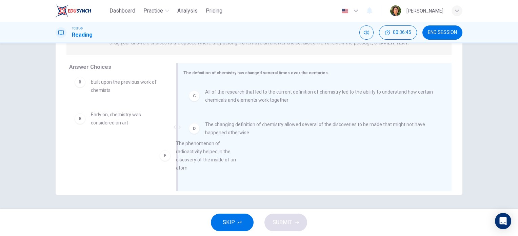
scroll to position [7, 0]
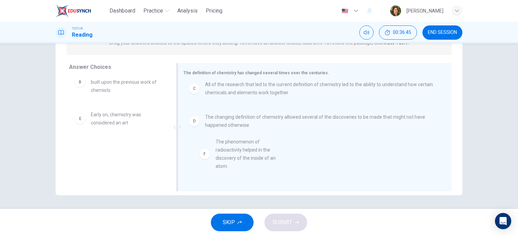
drag, startPoint x: 102, startPoint y: 161, endPoint x: 232, endPoint y: 156, distance: 129.3
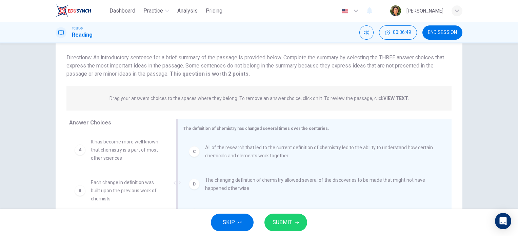
scroll to position [0, 0]
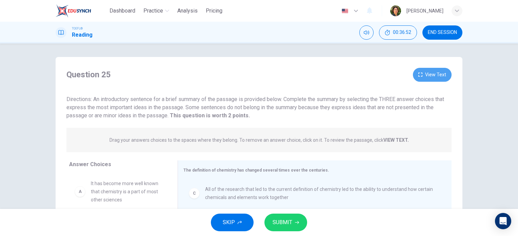
click at [432, 74] on button "View Text" at bounding box center [432, 75] width 39 height 14
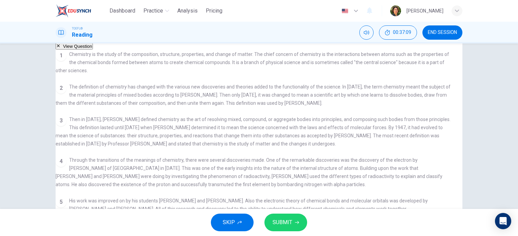
scroll to position [68, 0]
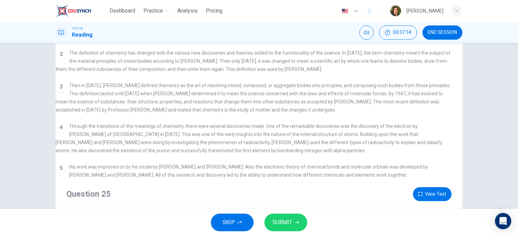
click at [386, 52] on div "View Question 1 Chemistry is the study of the composition, structure, propertie…" at bounding box center [258, 97] width 405 height 179
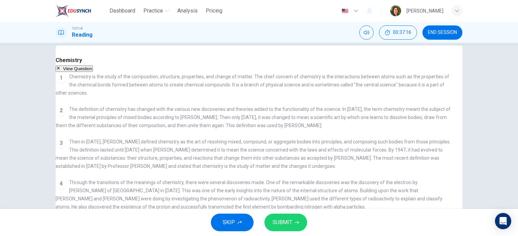
scroll to position [0, 0]
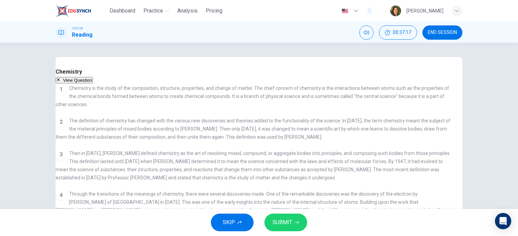
click at [93, 77] on button "View Question" at bounding box center [74, 80] width 37 height 6
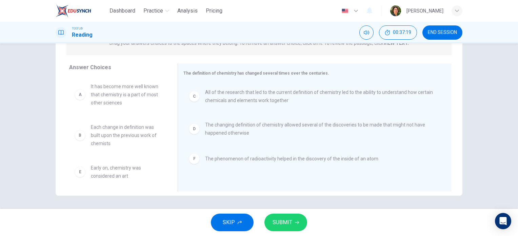
scroll to position [97, 0]
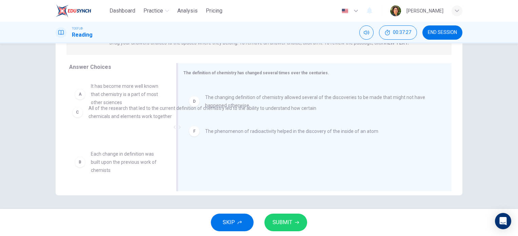
drag, startPoint x: 236, startPoint y: 101, endPoint x: 117, endPoint y: 117, distance: 119.8
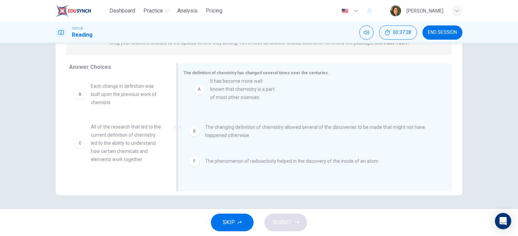
drag, startPoint x: 116, startPoint y: 91, endPoint x: 231, endPoint y: 88, distance: 115.3
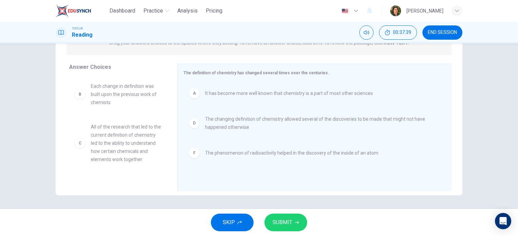
scroll to position [28, 0]
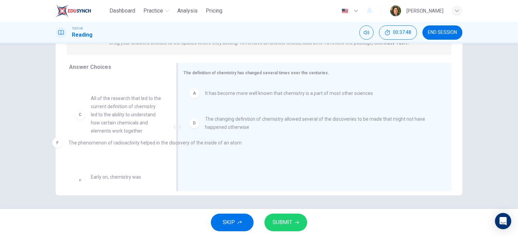
drag, startPoint x: 264, startPoint y: 156, endPoint x: 119, endPoint y: 146, distance: 145.5
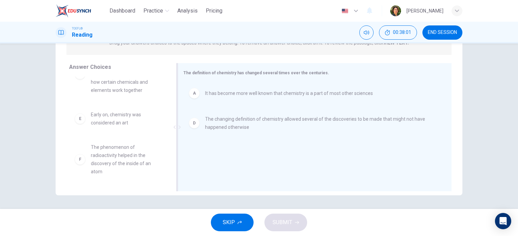
scroll to position [43, 0]
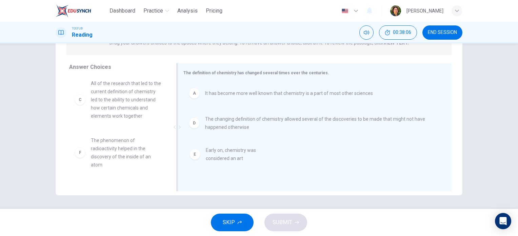
drag, startPoint x: 101, startPoint y: 152, endPoint x: 229, endPoint y: 152, distance: 128.5
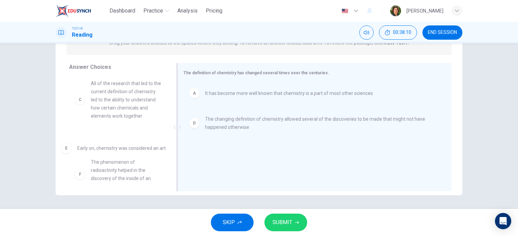
drag, startPoint x: 230, startPoint y: 156, endPoint x: 100, endPoint y: 148, distance: 130.1
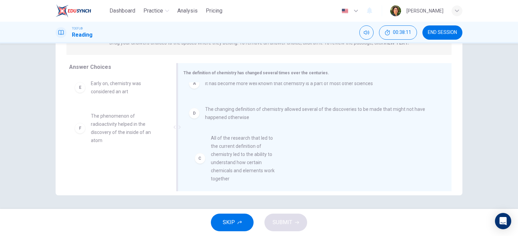
scroll to position [19, 0]
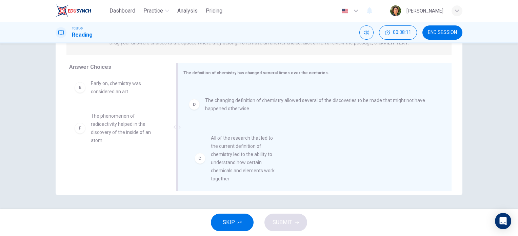
drag, startPoint x: 101, startPoint y: 105, endPoint x: 226, endPoint y: 163, distance: 137.6
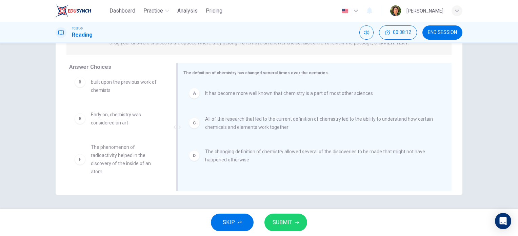
scroll to position [12, 0]
click at [281, 225] on span "SUBMIT" at bounding box center [283, 222] width 20 height 9
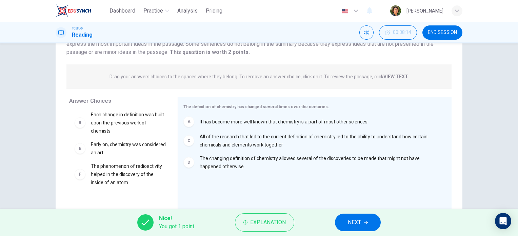
scroll to position [0, 0]
click at [355, 221] on span "NEXT" at bounding box center [354, 222] width 13 height 9
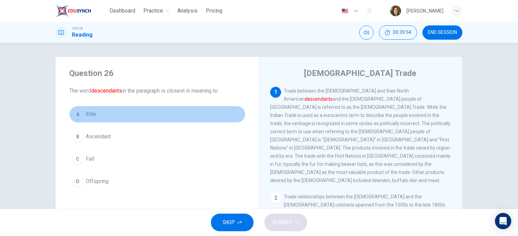
click at [88, 114] on span "Elite" at bounding box center [91, 114] width 11 height 8
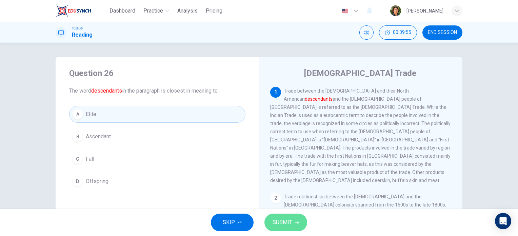
click at [273, 220] on span "SUBMIT" at bounding box center [283, 222] width 20 height 9
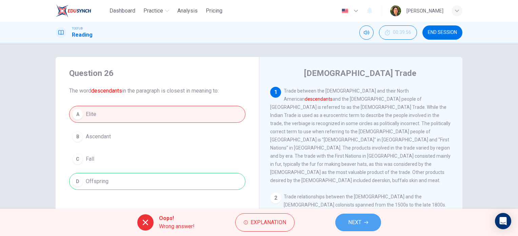
click at [357, 220] on span "NEXT" at bounding box center [354, 222] width 13 height 9
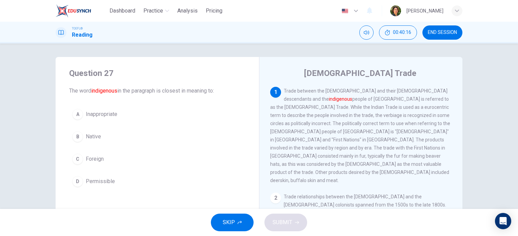
click at [90, 137] on span "Native" at bounding box center [93, 137] width 15 height 8
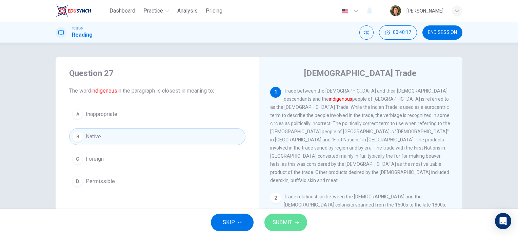
click at [275, 223] on span "SUBMIT" at bounding box center [283, 222] width 20 height 9
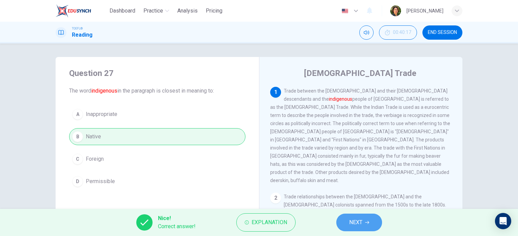
click at [361, 223] on span "NEXT" at bounding box center [355, 222] width 13 height 9
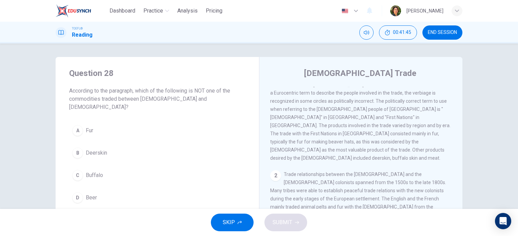
scroll to position [34, 0]
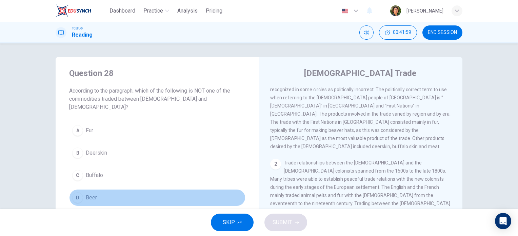
click at [86, 194] on span "Beer" at bounding box center [91, 198] width 11 height 8
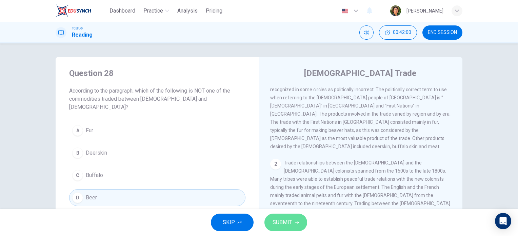
click at [284, 226] on span "SUBMIT" at bounding box center [283, 222] width 20 height 9
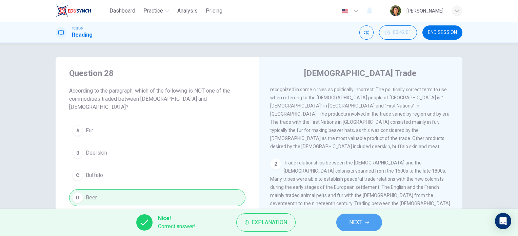
click at [349, 219] on button "NEXT" at bounding box center [359, 223] width 46 height 18
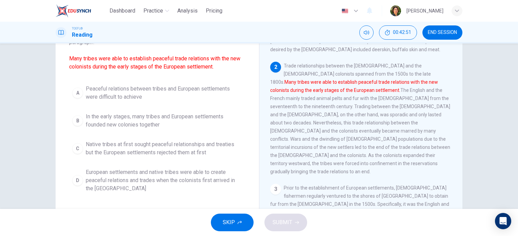
scroll to position [68, 0]
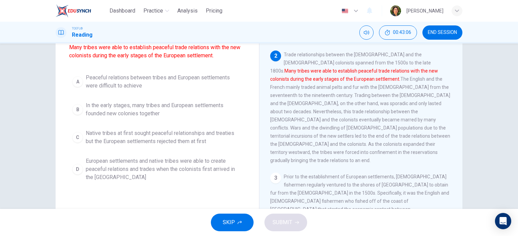
click at [115, 169] on span "European settlements and native tribes were able to create peaceful relations a…" at bounding box center [164, 169] width 157 height 24
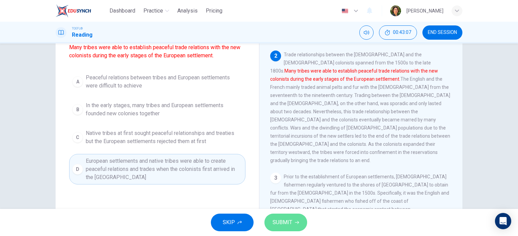
click at [275, 225] on span "SUBMIT" at bounding box center [283, 222] width 20 height 9
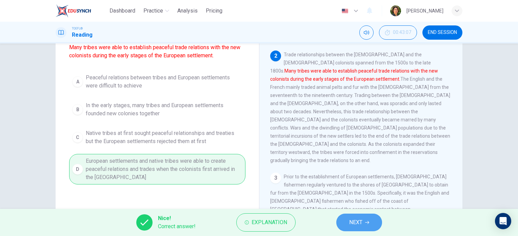
click at [353, 219] on span "NEXT" at bounding box center [355, 222] width 13 height 9
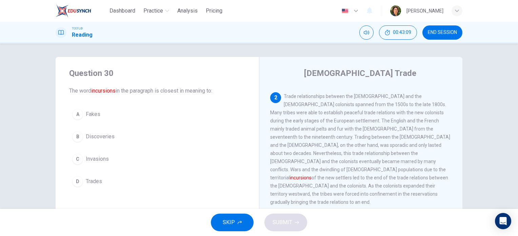
scroll to position [34, 0]
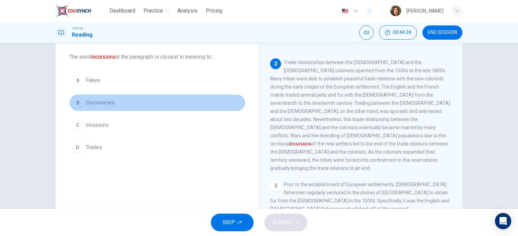
click at [102, 104] on span "Discoveries" at bounding box center [100, 103] width 29 height 8
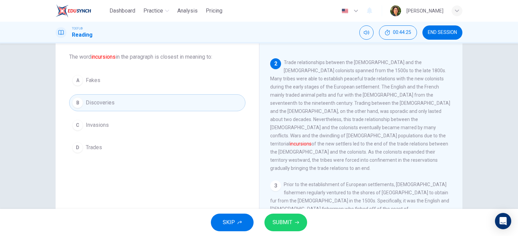
click at [288, 221] on span "SUBMIT" at bounding box center [283, 222] width 20 height 9
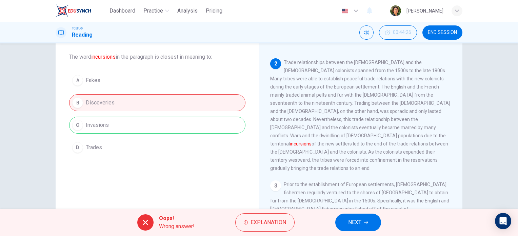
click at [97, 124] on div "A Fakes B Discoveries C Invasions D Trades" at bounding box center [157, 114] width 176 height 84
click at [357, 223] on span "NEXT" at bounding box center [354, 222] width 13 height 9
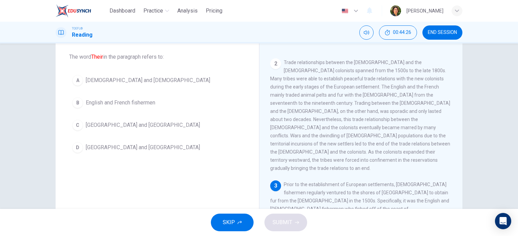
scroll to position [158, 0]
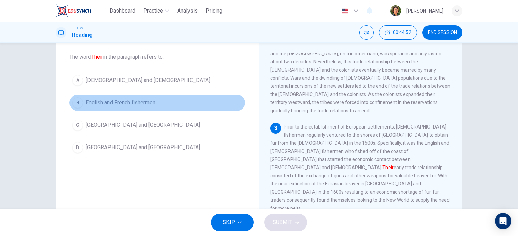
click at [133, 102] on span "English and French fishermen" at bounding box center [121, 103] width 70 height 8
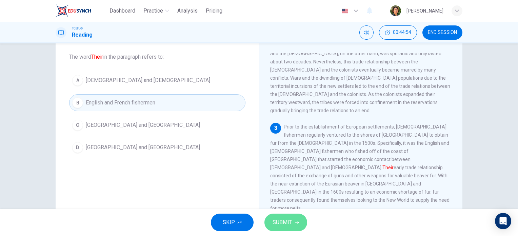
click at [285, 220] on span "SUBMIT" at bounding box center [283, 222] width 20 height 9
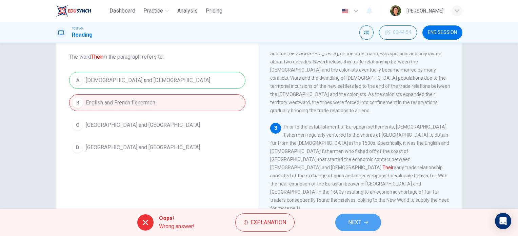
click at [357, 225] on span "NEXT" at bounding box center [354, 222] width 13 height 9
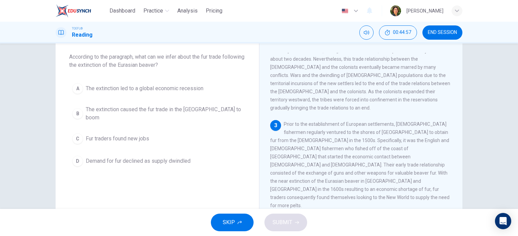
scroll to position [176, 0]
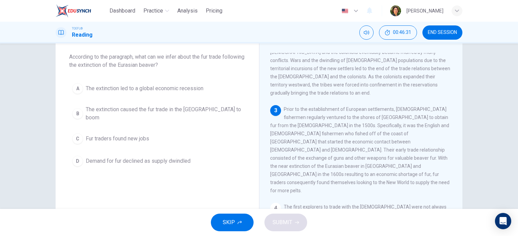
click at [148, 110] on span "The extinction caused the fur trade in the [GEOGRAPHIC_DATA] to boom" at bounding box center [164, 113] width 157 height 16
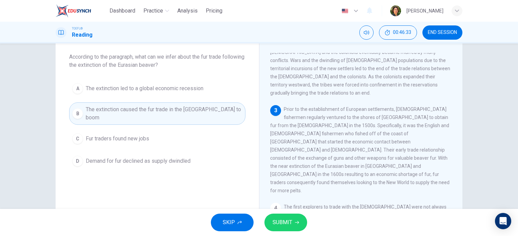
click at [282, 225] on span "SUBMIT" at bounding box center [283, 222] width 20 height 9
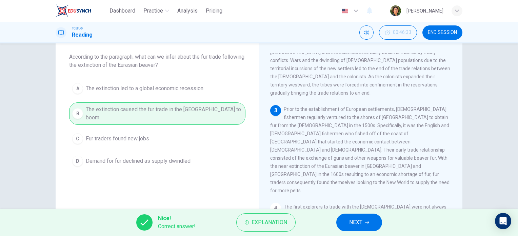
click at [351, 225] on span "NEXT" at bounding box center [355, 222] width 13 height 9
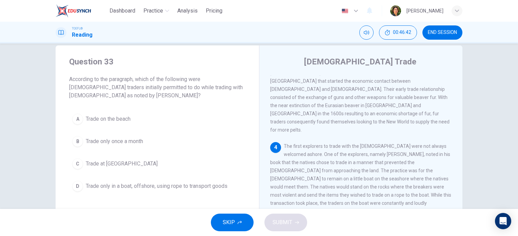
scroll to position [0, 0]
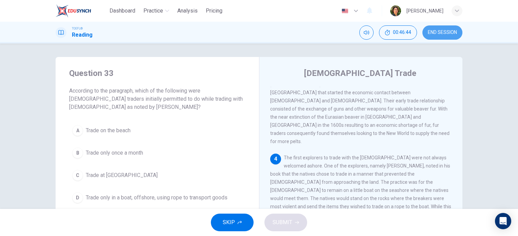
click at [441, 31] on span "END SESSION" at bounding box center [442, 32] width 29 height 5
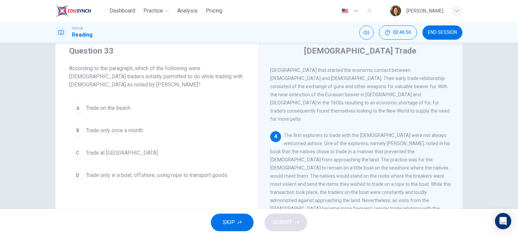
scroll to position [34, 0]
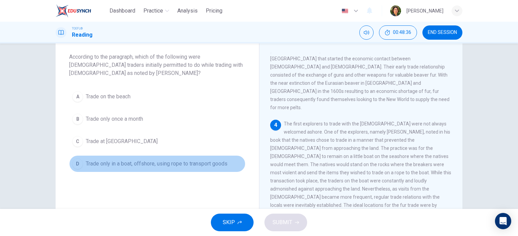
click at [143, 163] on span "Trade only in a boat, offshore, using rope to transport goods" at bounding box center [157, 164] width 142 height 8
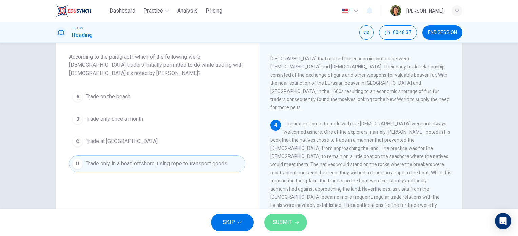
click at [280, 220] on span "SUBMIT" at bounding box center [283, 222] width 20 height 9
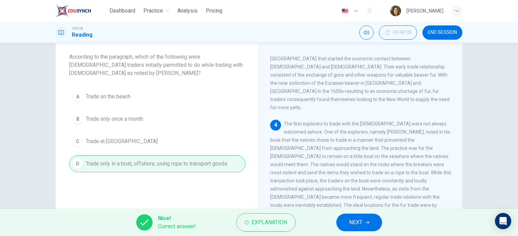
click at [349, 222] on span "NEXT" at bounding box center [355, 222] width 13 height 9
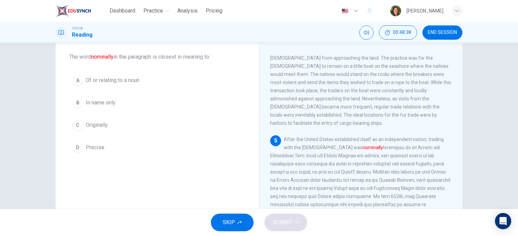
scroll to position [350, 0]
click at [103, 102] on span "In name only" at bounding box center [101, 103] width 30 height 8
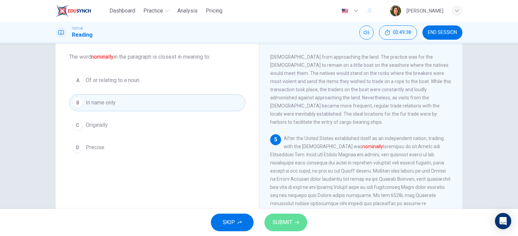
click at [280, 223] on span "SUBMIT" at bounding box center [283, 222] width 20 height 9
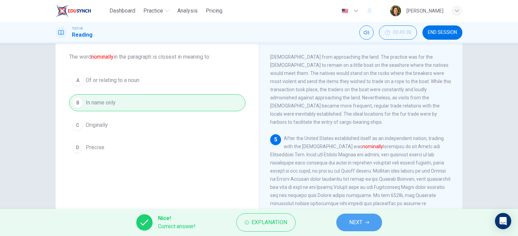
click at [349, 223] on button "NEXT" at bounding box center [359, 223] width 46 height 18
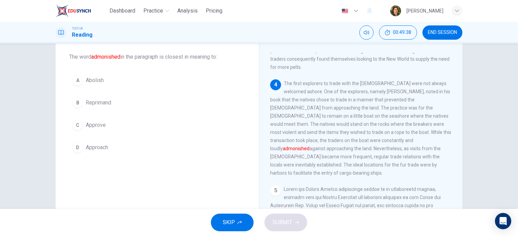
scroll to position [293, 0]
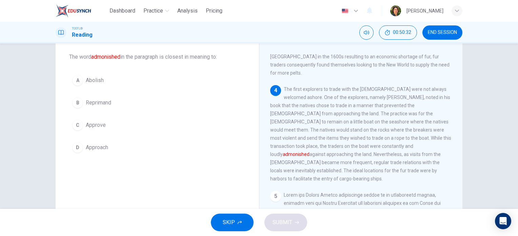
click at [90, 148] on span "Approach" at bounding box center [97, 147] width 22 height 8
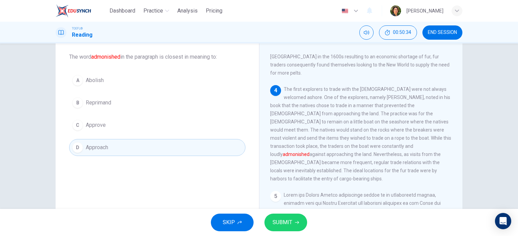
click at [275, 223] on span "SUBMIT" at bounding box center [283, 222] width 20 height 9
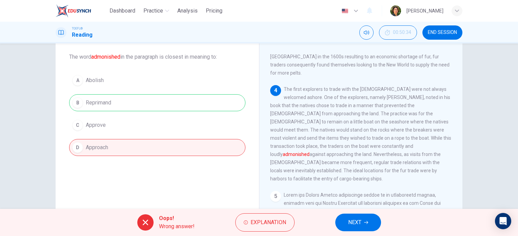
click at [349, 222] on span "NEXT" at bounding box center [354, 222] width 13 height 9
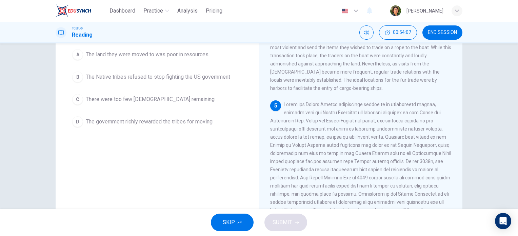
scroll to position [34, 0]
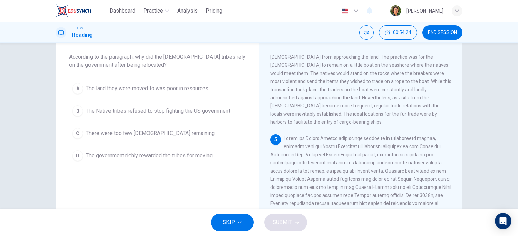
click at [131, 156] on span "The government richly rewarded the tribes for moving" at bounding box center [149, 156] width 127 height 8
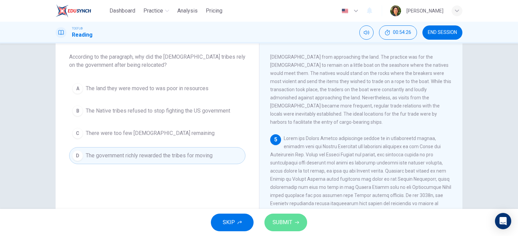
click at [279, 226] on span "SUBMIT" at bounding box center [283, 222] width 20 height 9
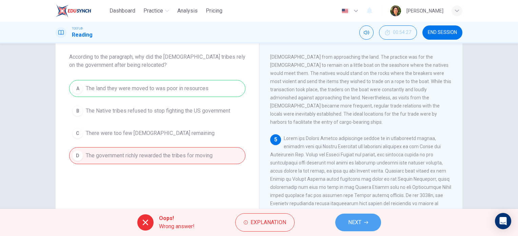
click at [355, 222] on span "NEXT" at bounding box center [354, 222] width 13 height 9
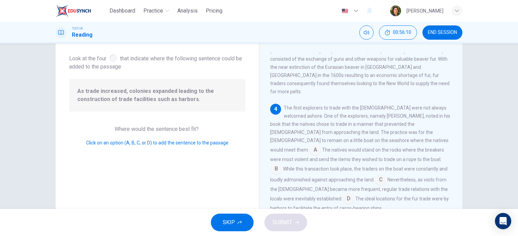
click at [354, 194] on input at bounding box center [348, 199] width 11 height 11
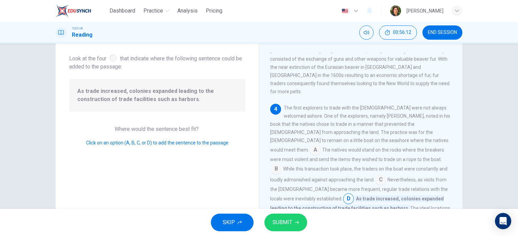
click at [282, 223] on span "SUBMIT" at bounding box center [283, 222] width 20 height 9
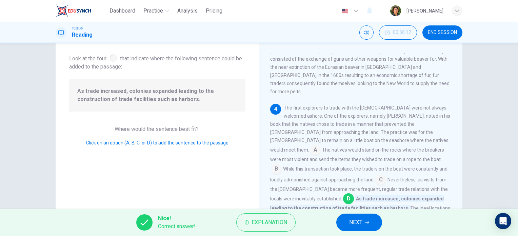
click at [353, 222] on span "NEXT" at bounding box center [355, 222] width 13 height 9
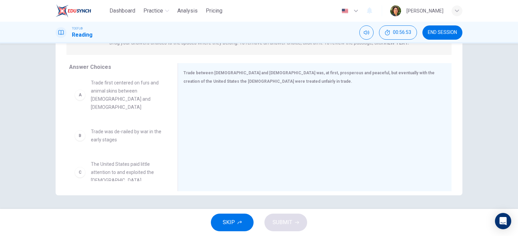
scroll to position [0, 0]
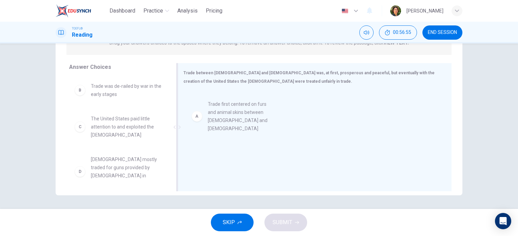
drag, startPoint x: 113, startPoint y: 96, endPoint x: 241, endPoint y: 115, distance: 130.2
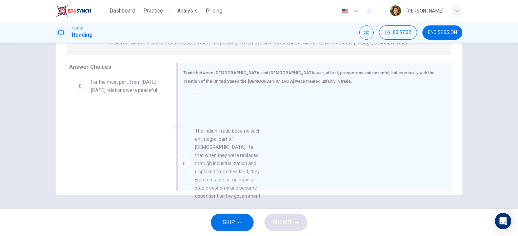
scroll to position [15, 0]
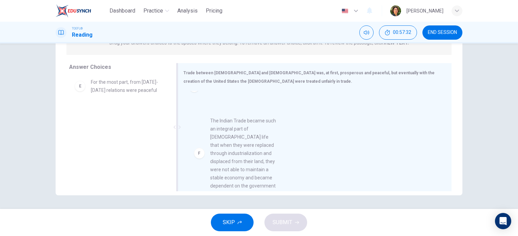
drag, startPoint x: 119, startPoint y: 136, endPoint x: 241, endPoint y: 145, distance: 122.4
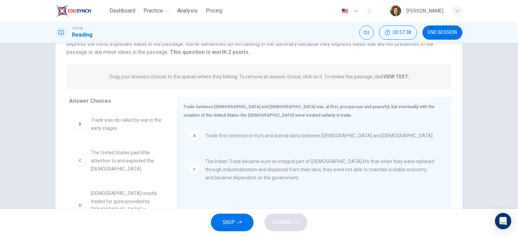
scroll to position [0, 0]
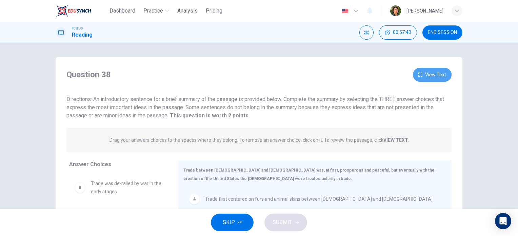
click at [431, 76] on button "View Text" at bounding box center [432, 75] width 39 height 14
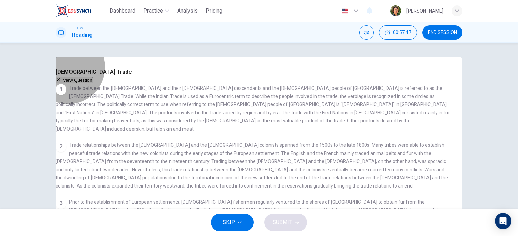
click at [93, 78] on button "View Question" at bounding box center [74, 80] width 37 height 6
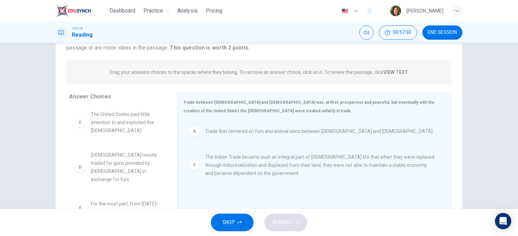
scroll to position [37, 0]
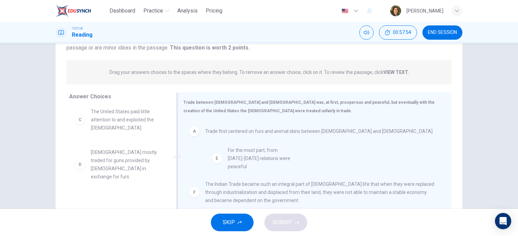
drag, startPoint x: 123, startPoint y: 200, endPoint x: 264, endPoint y: 157, distance: 147.5
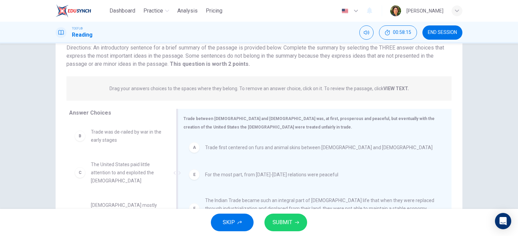
scroll to position [0, 0]
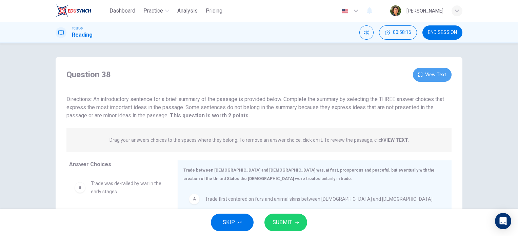
click at [430, 75] on button "View Text" at bounding box center [432, 75] width 39 height 14
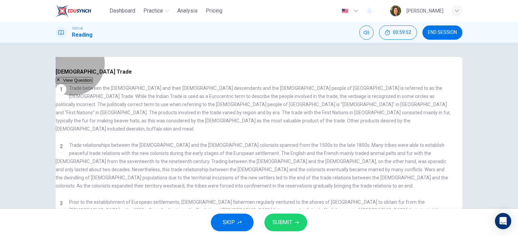
click at [93, 77] on button "View Question" at bounding box center [74, 80] width 37 height 6
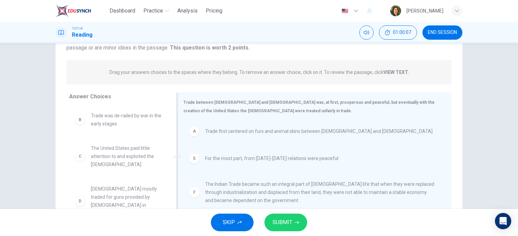
scroll to position [97, 0]
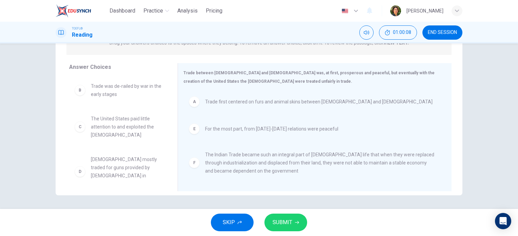
click at [283, 224] on span "SUBMIT" at bounding box center [283, 222] width 20 height 9
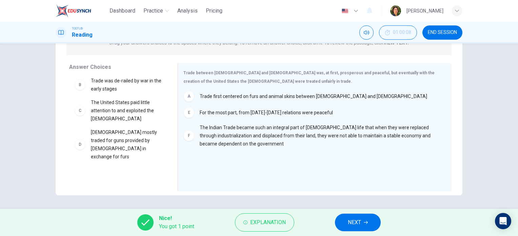
click at [357, 226] on span "NEXT" at bounding box center [354, 222] width 13 height 9
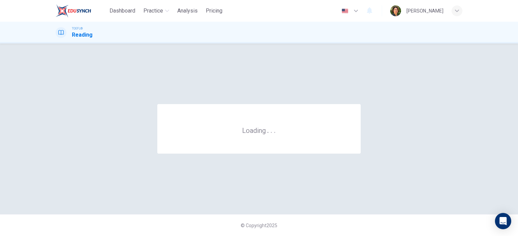
scroll to position [0, 0]
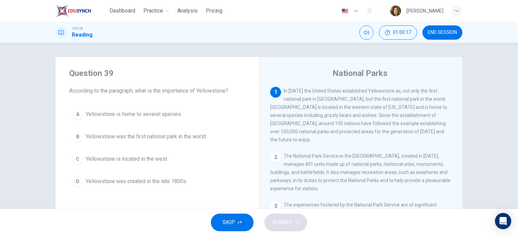
click at [439, 33] on span "END SESSION" at bounding box center [442, 32] width 29 height 5
